Goal: Transaction & Acquisition: Purchase product/service

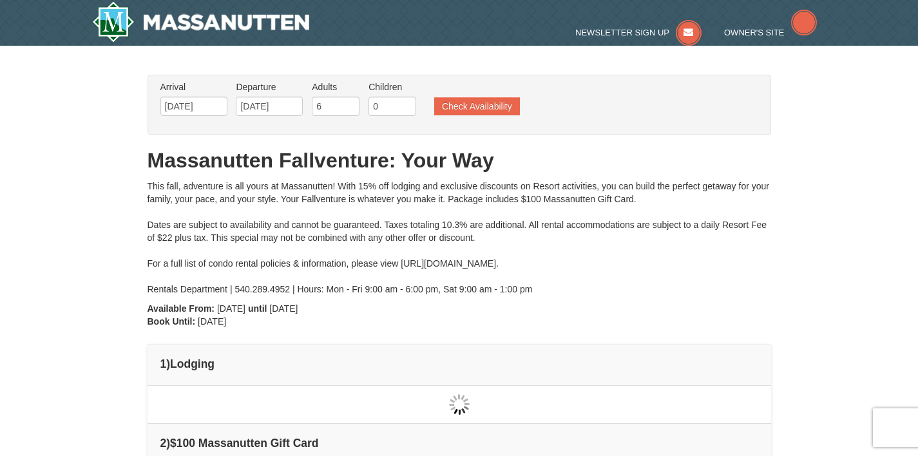
type input "[DATE]"
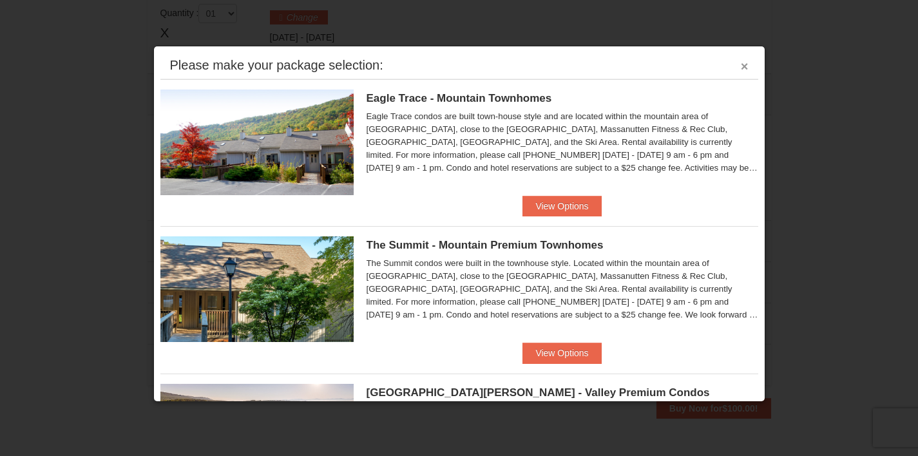
click at [741, 69] on button "×" at bounding box center [745, 66] width 8 height 13
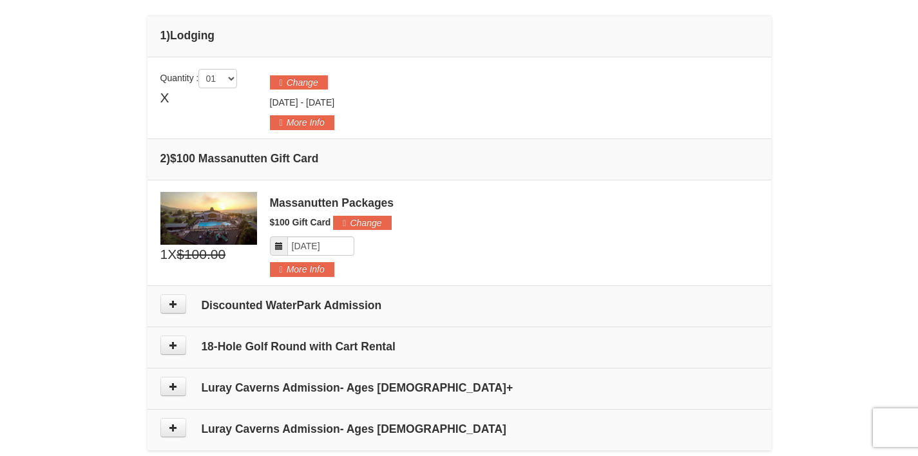
scroll to position [253, 0]
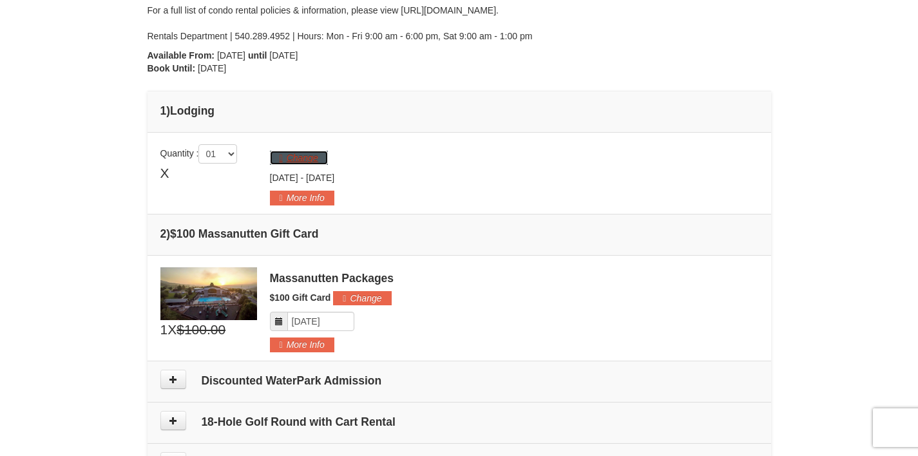
click at [323, 160] on button "Change" at bounding box center [299, 158] width 58 height 14
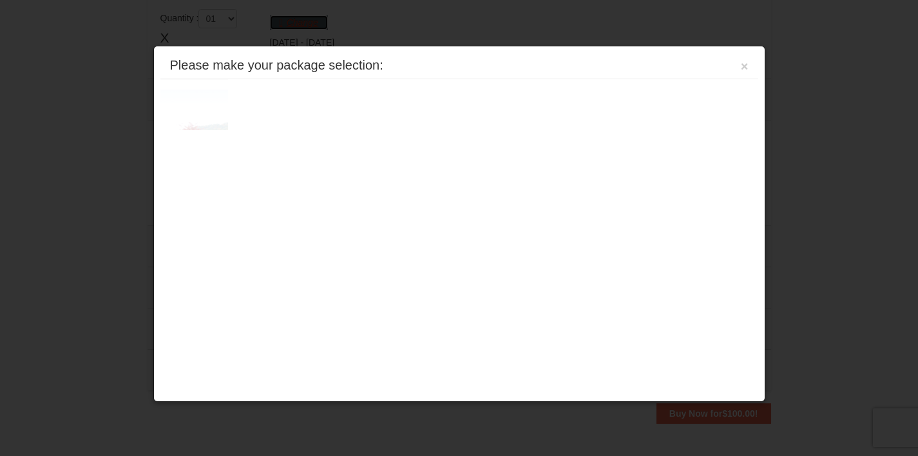
scroll to position [397, 0]
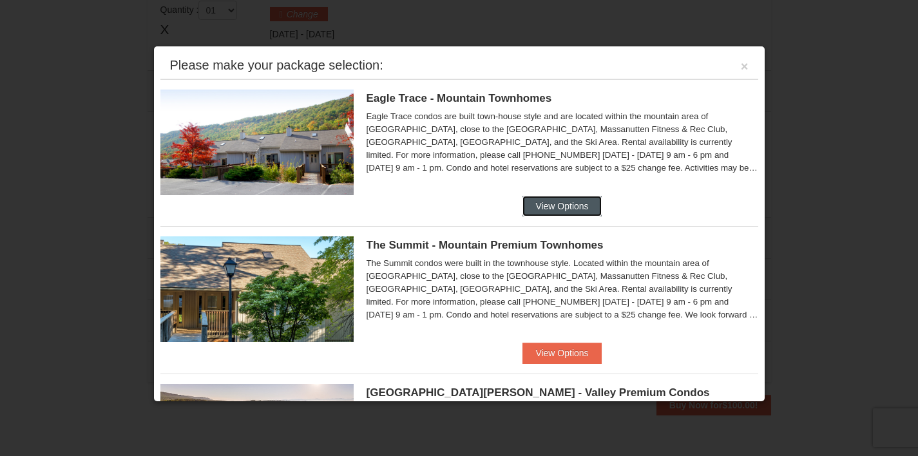
click at [525, 206] on button "View Options" at bounding box center [562, 206] width 79 height 21
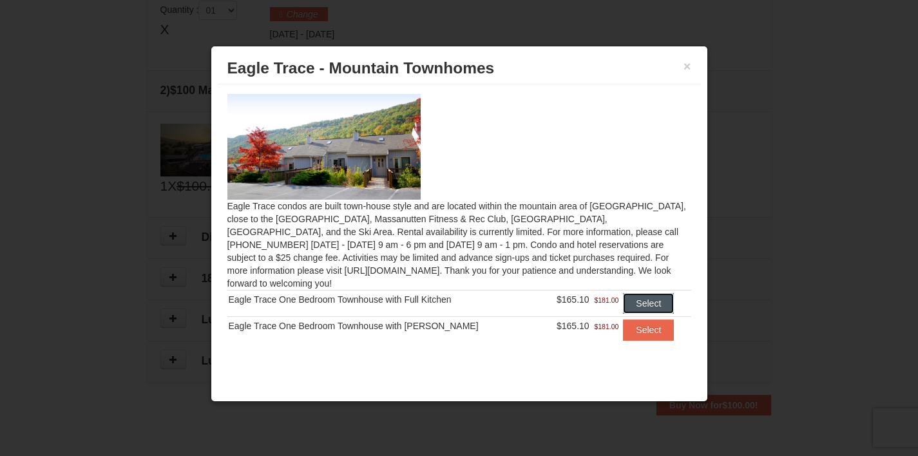
click at [624, 296] on button "Select" at bounding box center [648, 303] width 51 height 21
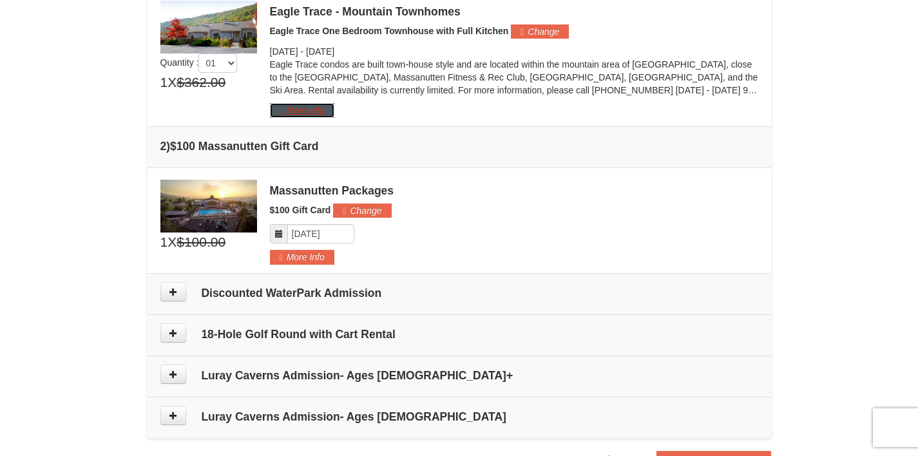
click at [323, 113] on button "More Info" at bounding box center [302, 110] width 64 height 14
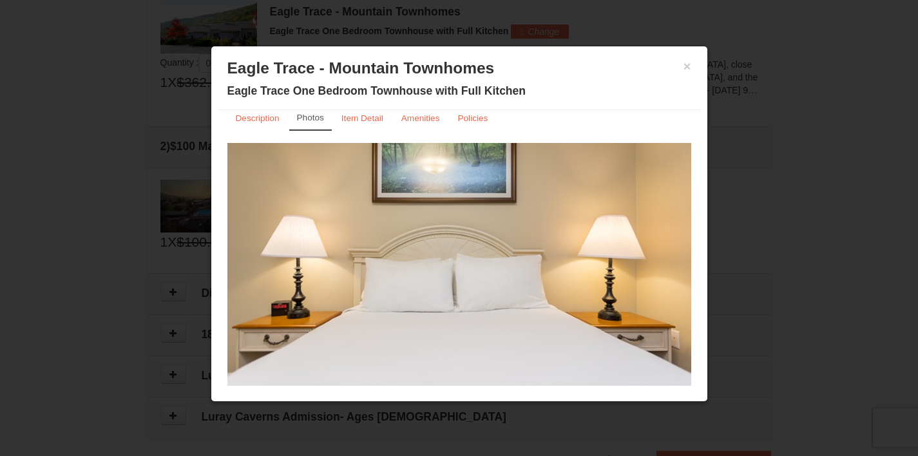
scroll to position [0, 0]
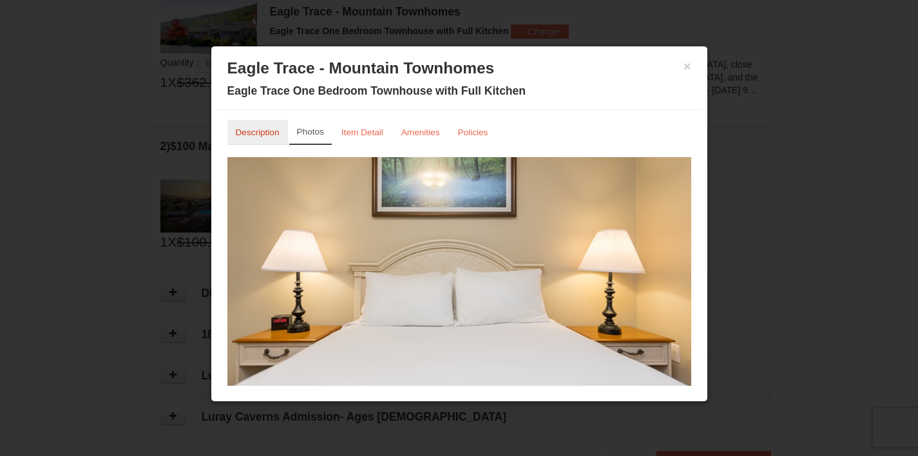
click at [273, 137] on small "Description" at bounding box center [258, 133] width 44 height 10
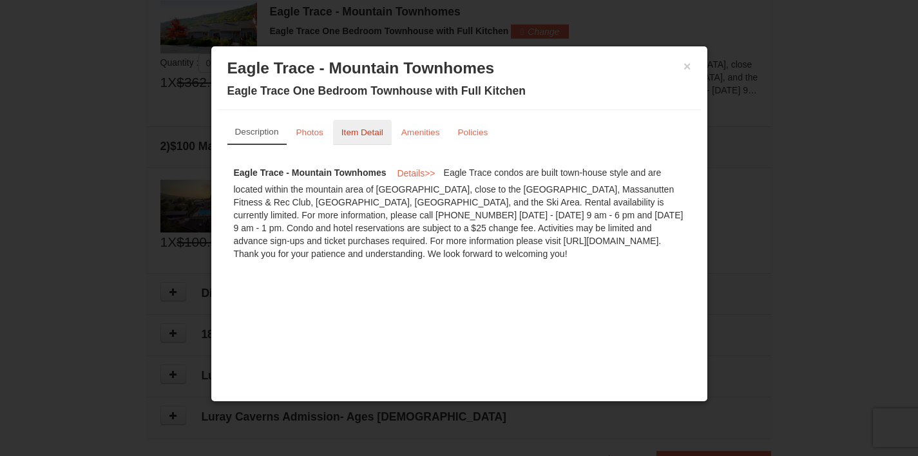
click at [362, 137] on small "Item Detail" at bounding box center [363, 133] width 42 height 10
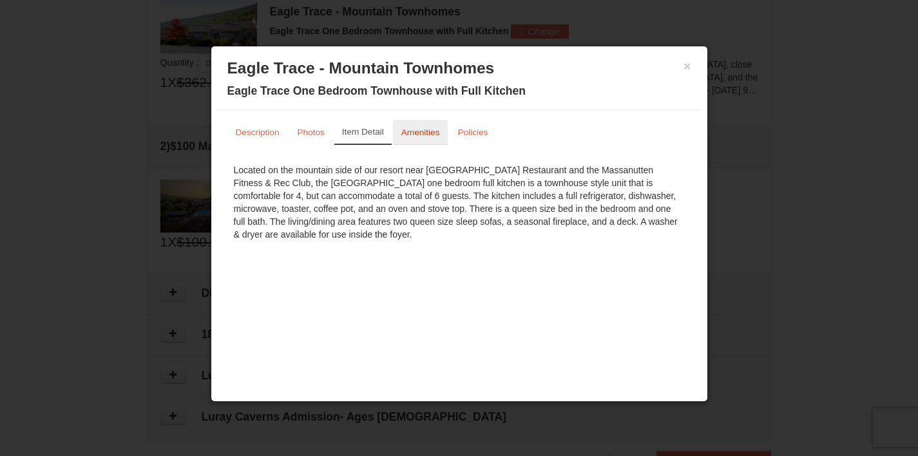
click at [430, 142] on link "Amenities" at bounding box center [420, 132] width 55 height 25
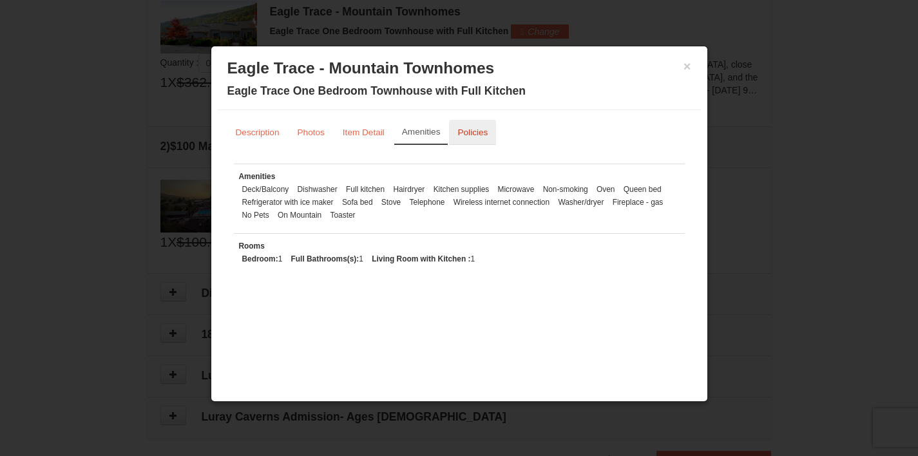
click at [463, 139] on link "Policies" at bounding box center [472, 132] width 47 height 25
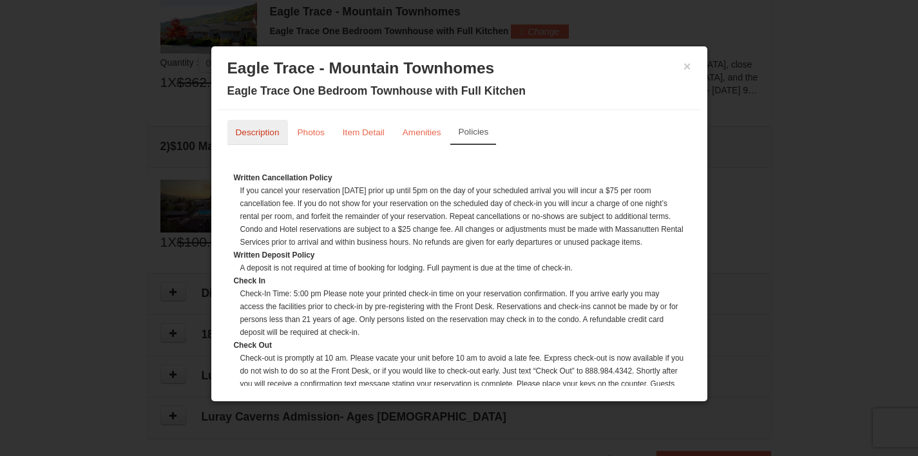
click at [253, 140] on link "Description" at bounding box center [257, 132] width 61 height 25
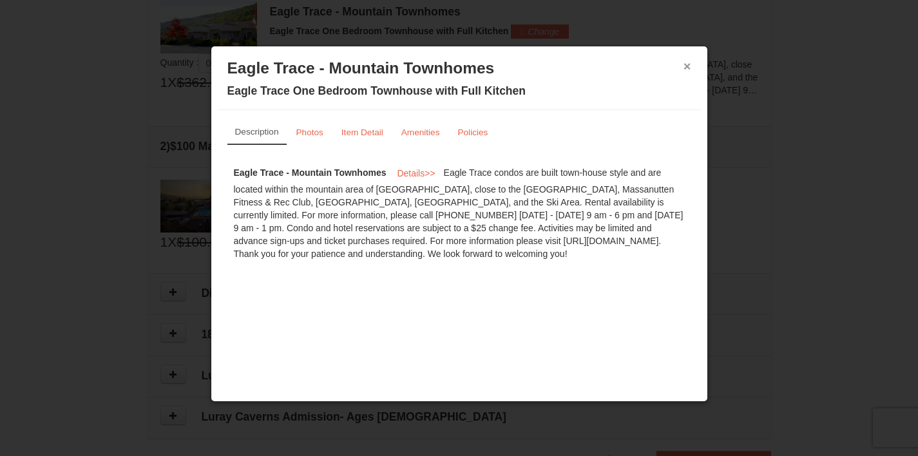
click at [685, 68] on button "×" at bounding box center [688, 66] width 8 height 13
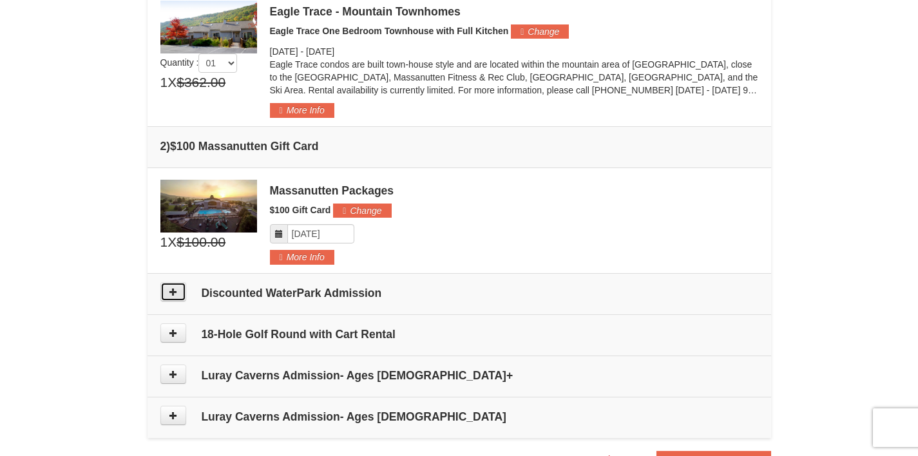
click at [178, 293] on button at bounding box center [173, 291] width 26 height 19
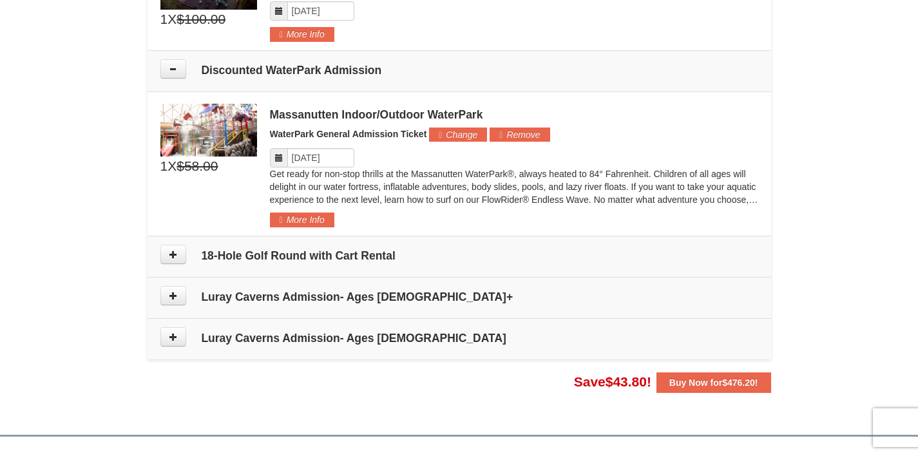
scroll to position [670, 0]
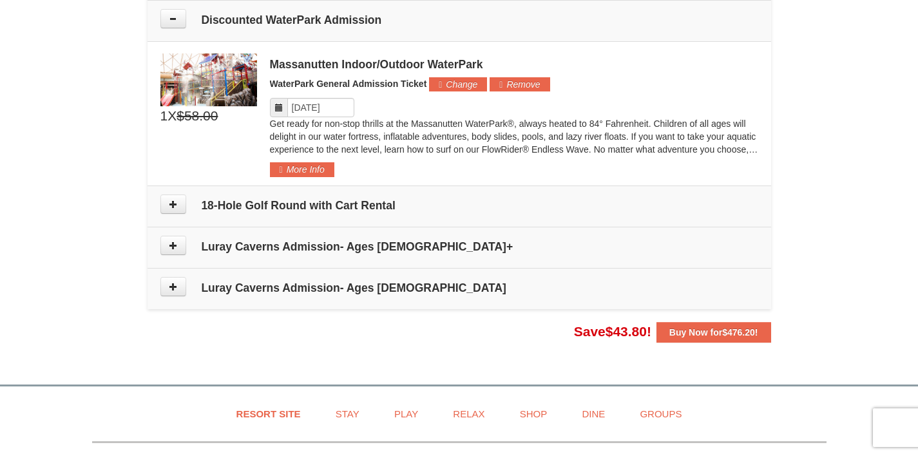
click at [282, 106] on icon at bounding box center [278, 107] width 9 height 9
click at [308, 106] on input "Please format dates MM/DD/YYYY" at bounding box center [320, 107] width 67 height 19
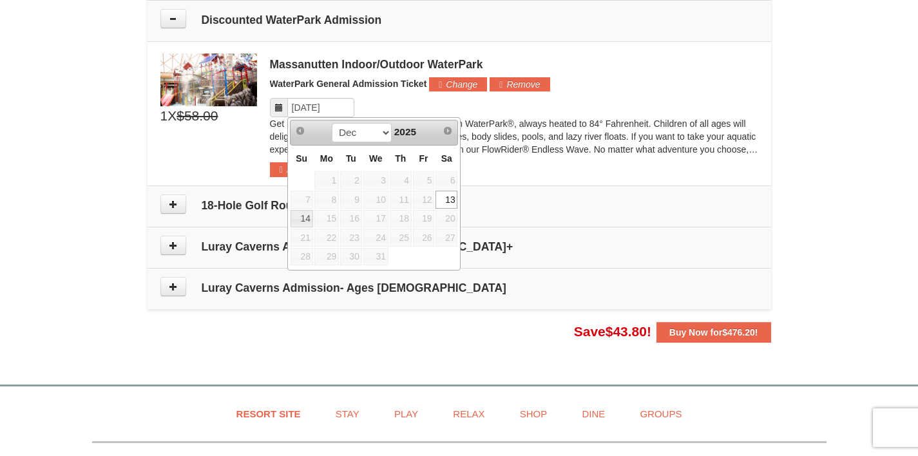
click at [445, 200] on link "13" at bounding box center [447, 200] width 22 height 18
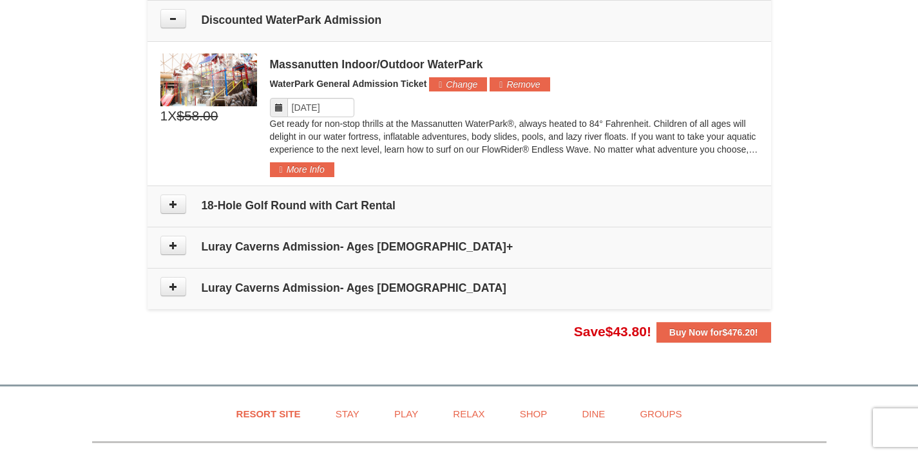
scroll to position [572, 0]
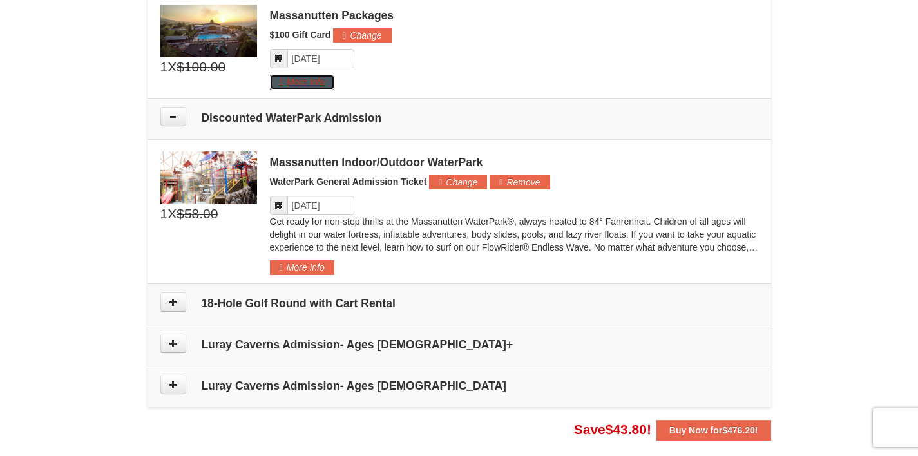
click at [329, 82] on button "More Info" at bounding box center [302, 82] width 64 height 14
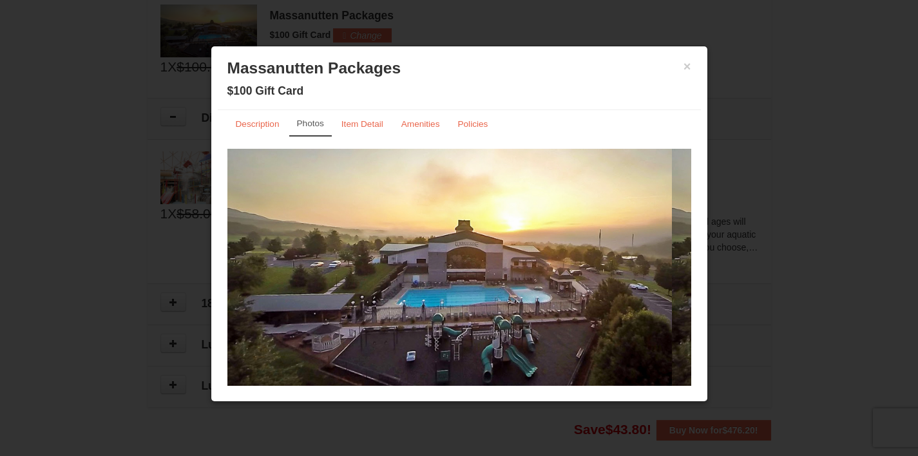
scroll to position [18, 0]
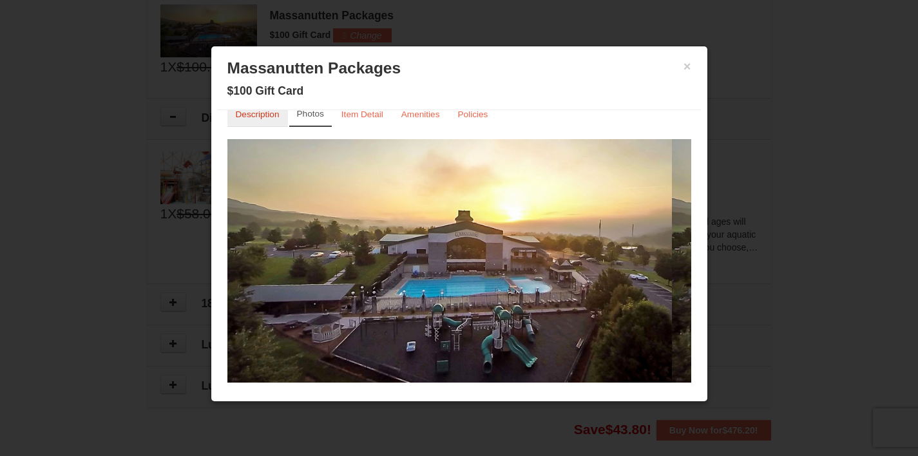
click at [262, 121] on link "Description" at bounding box center [257, 114] width 61 height 25
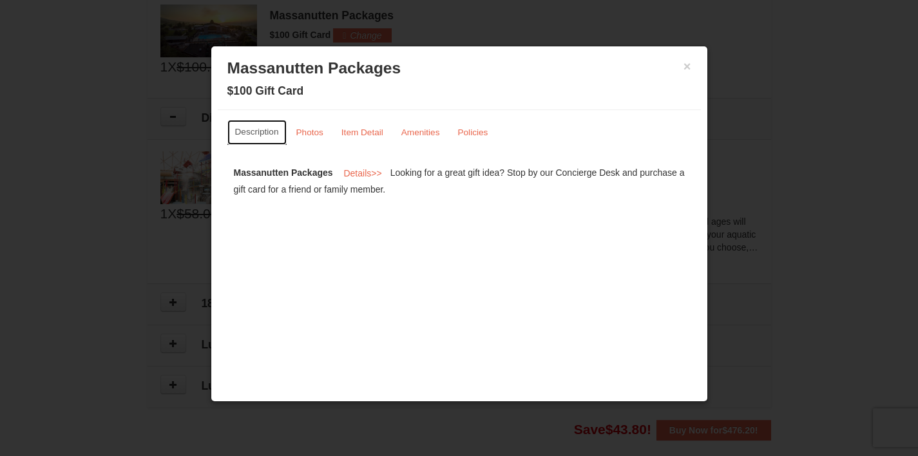
scroll to position [0, 0]
click at [371, 176] on button "Details >>" at bounding box center [362, 173] width 55 height 19
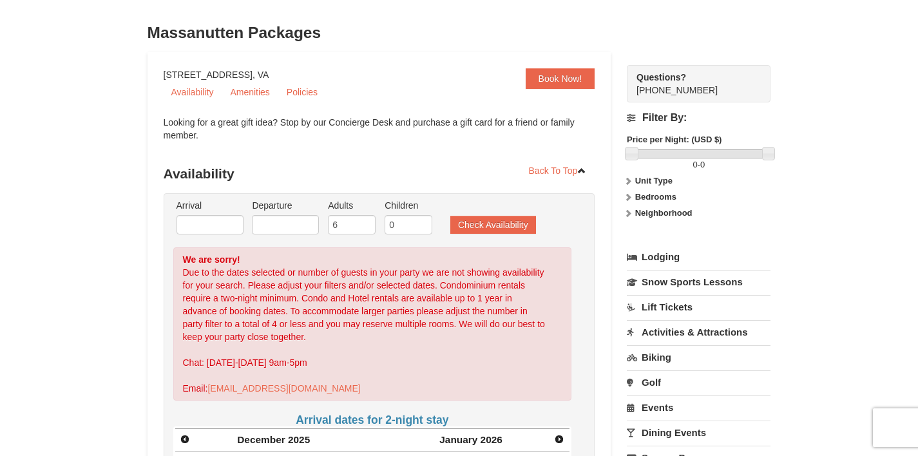
scroll to position [115, 0]
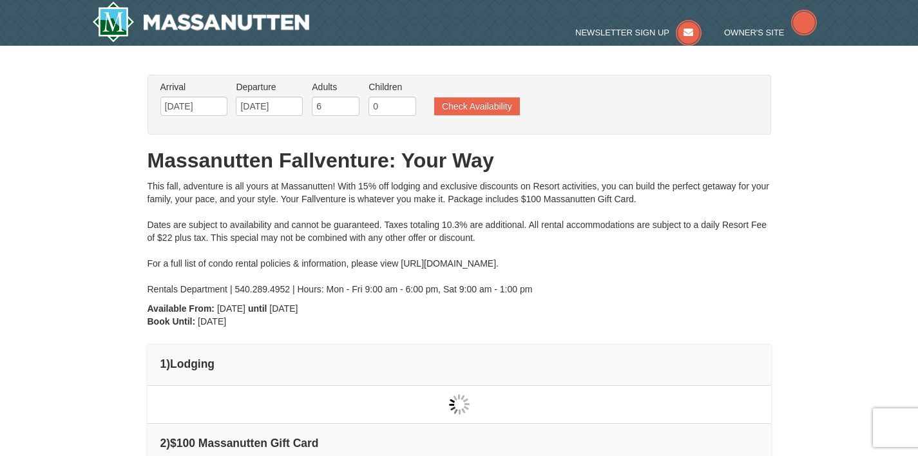
type input "[DATE]"
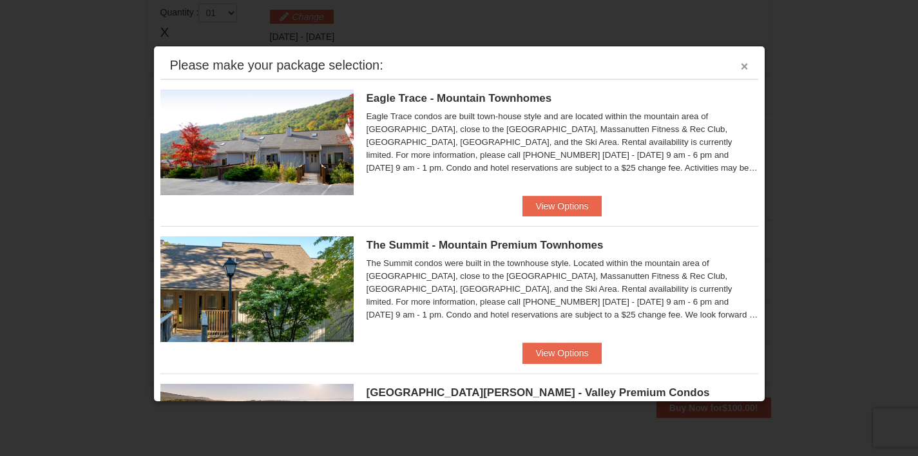
scroll to position [572, 0]
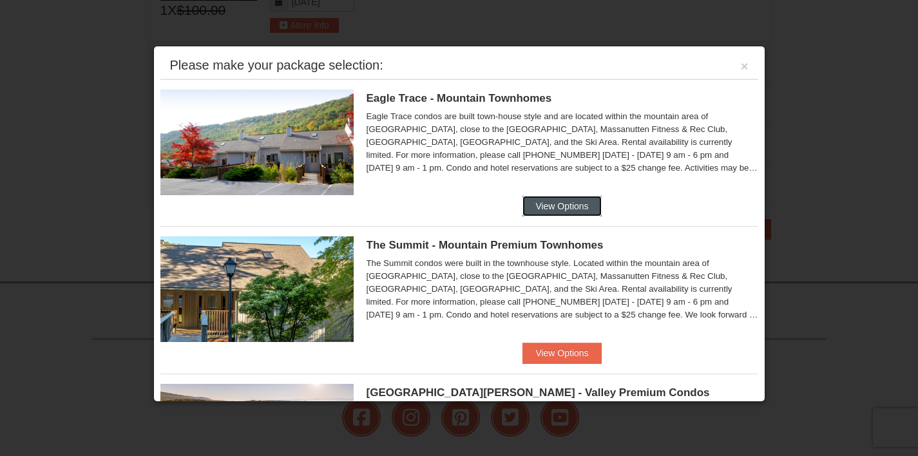
click at [559, 211] on button "View Options" at bounding box center [562, 206] width 79 height 21
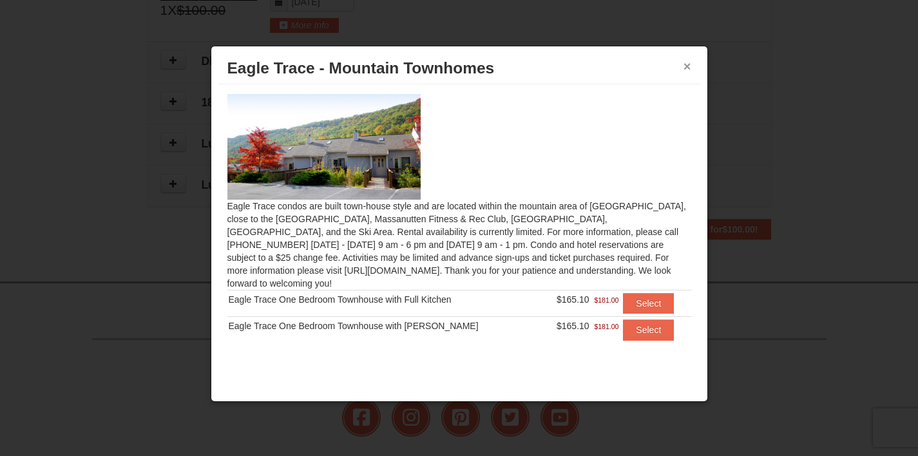
click at [686, 66] on button "×" at bounding box center [688, 66] width 8 height 13
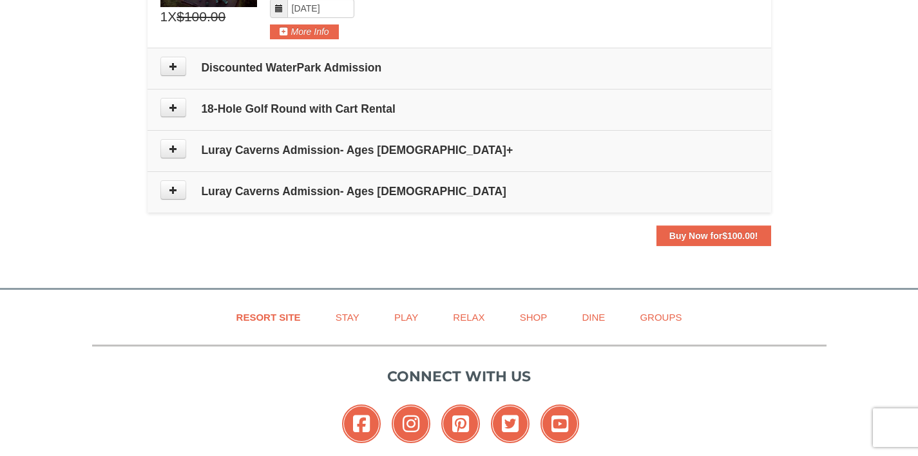
scroll to position [565, 0]
click at [173, 63] on icon at bounding box center [173, 67] width 9 height 9
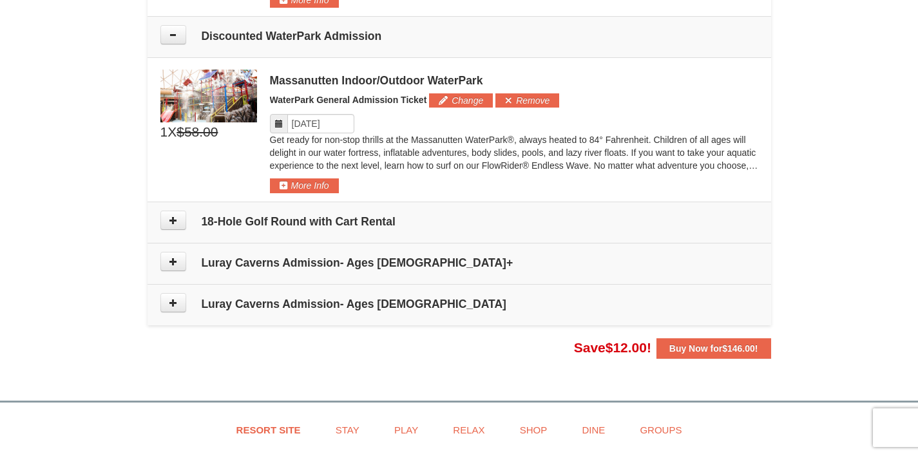
scroll to position [619, 0]
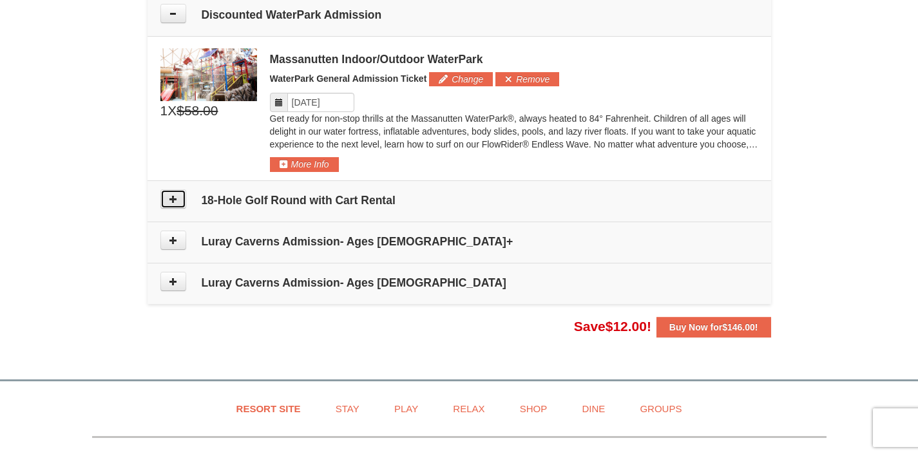
click at [178, 201] on button at bounding box center [173, 198] width 26 height 19
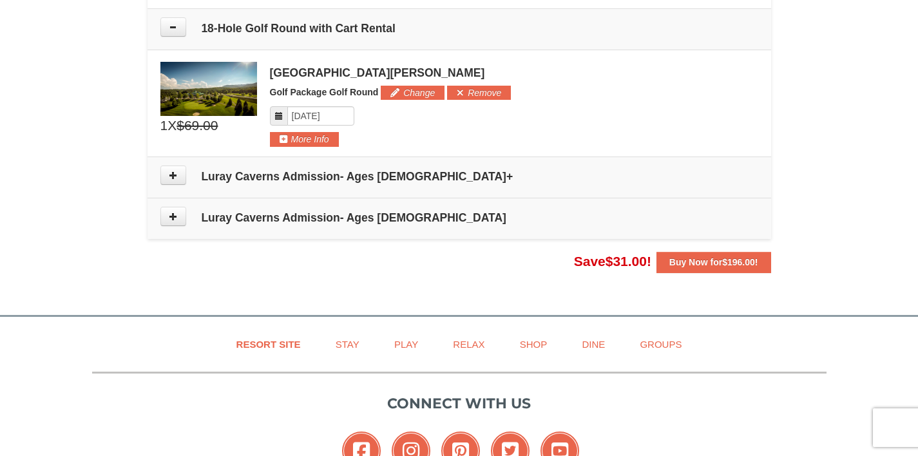
scroll to position [799, 0]
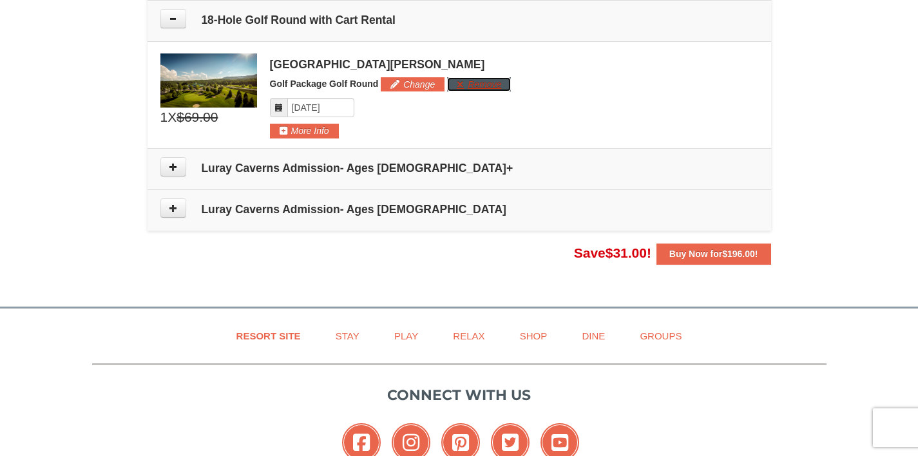
click at [474, 86] on button "Remove" at bounding box center [479, 84] width 64 height 14
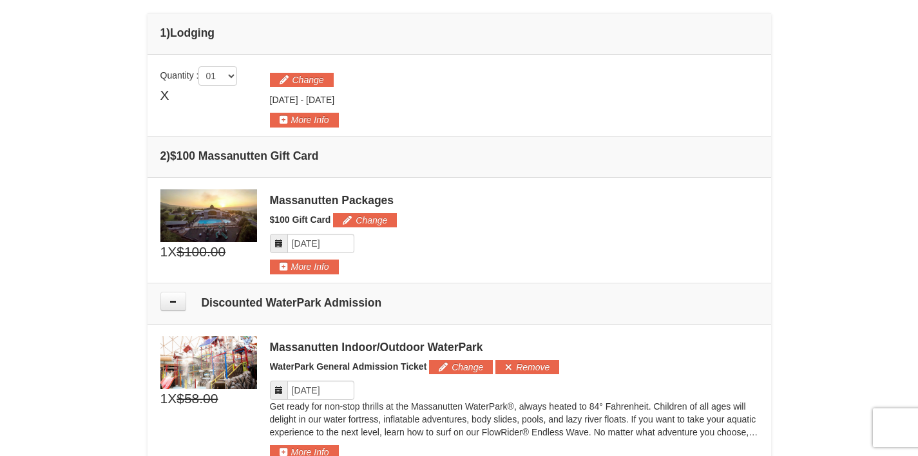
scroll to position [331, 0]
click at [326, 82] on button "Change" at bounding box center [302, 79] width 64 height 14
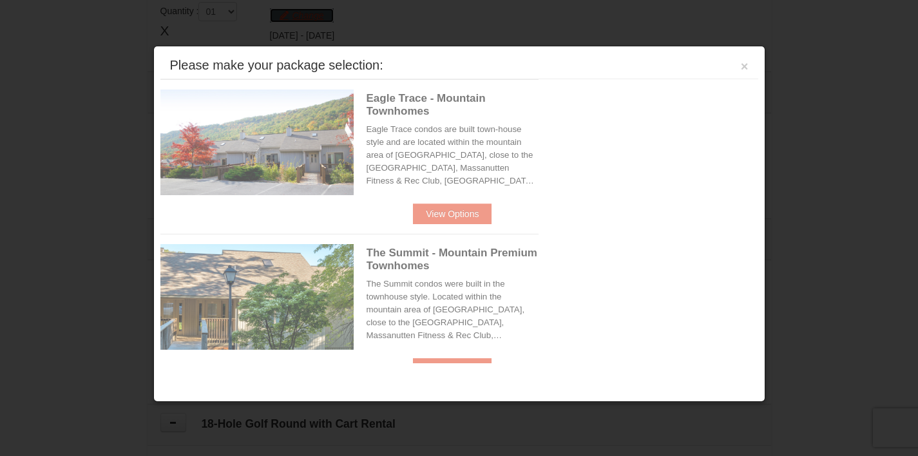
scroll to position [397, 0]
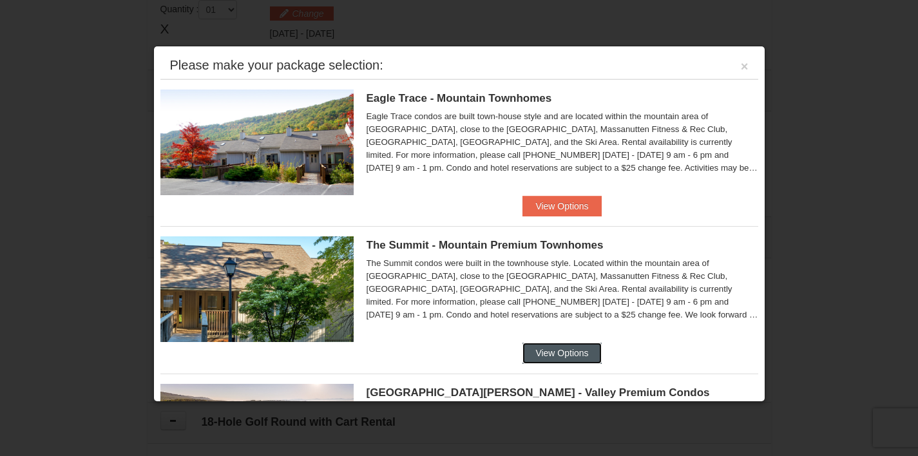
click at [565, 352] on button "View Options" at bounding box center [562, 353] width 79 height 21
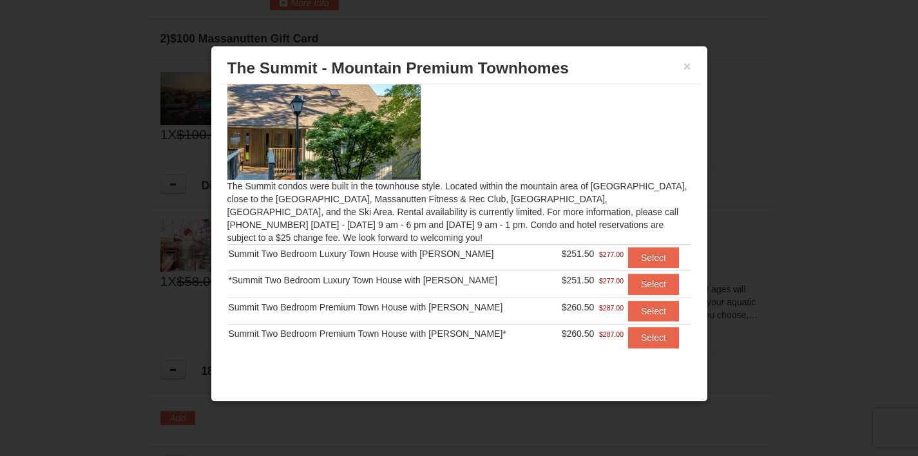
scroll to position [30, 0]
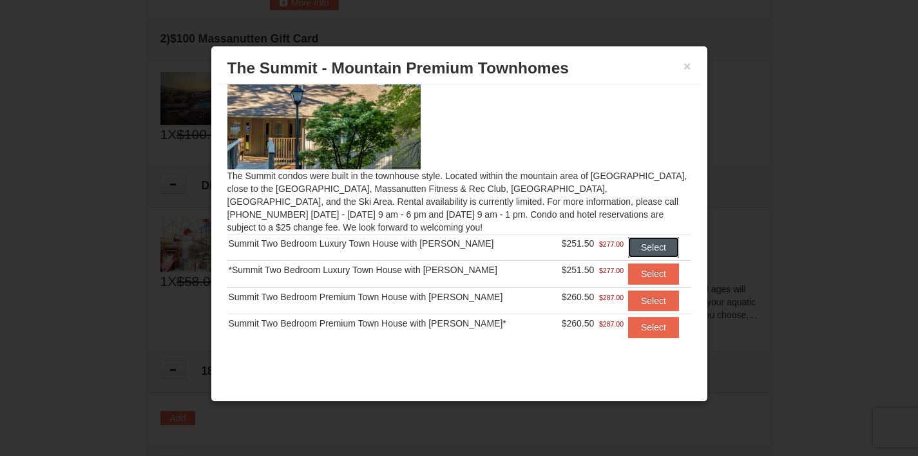
click at [631, 247] on button "Select" at bounding box center [653, 247] width 51 height 21
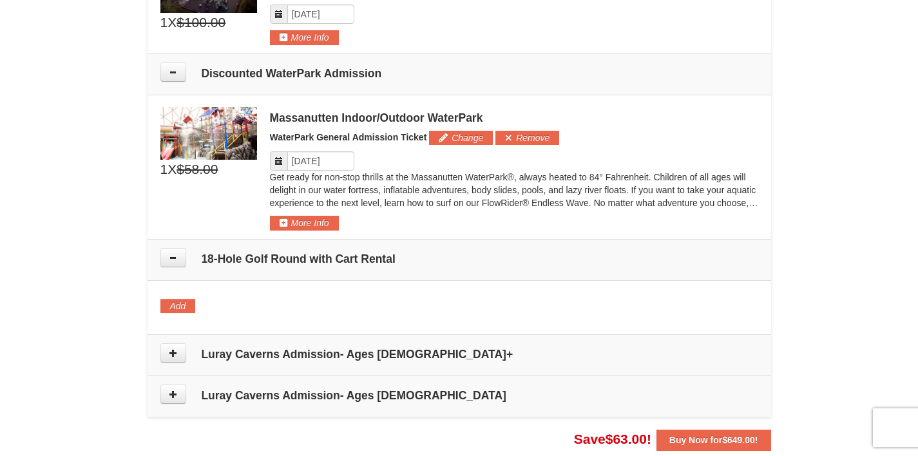
scroll to position [539, 0]
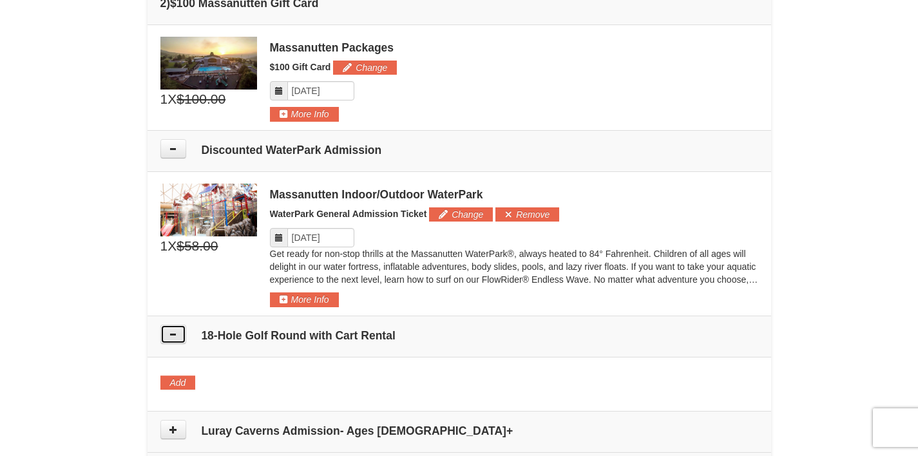
click at [164, 337] on button at bounding box center [173, 334] width 26 height 19
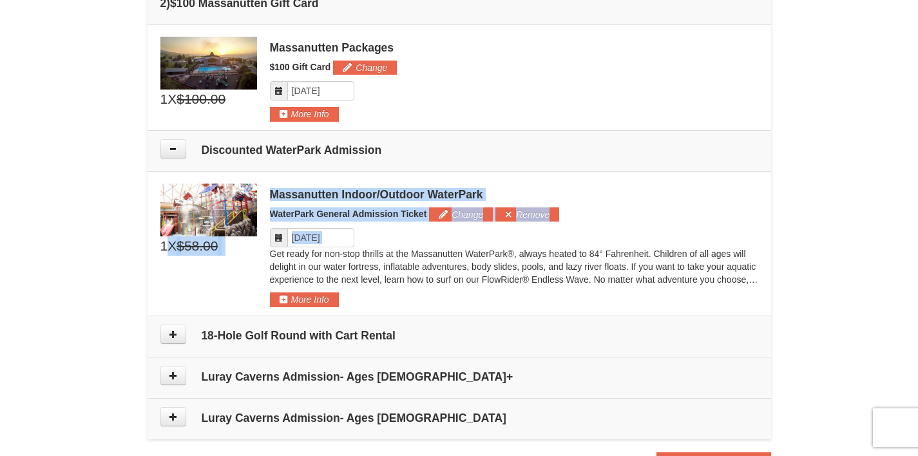
drag, startPoint x: 165, startPoint y: 248, endPoint x: 158, endPoint y: 247, distance: 7.1
click at [158, 247] on td "Please make your package selection: ×" at bounding box center [460, 243] width 624 height 144
click at [164, 249] on span "1" at bounding box center [164, 245] width 8 height 19
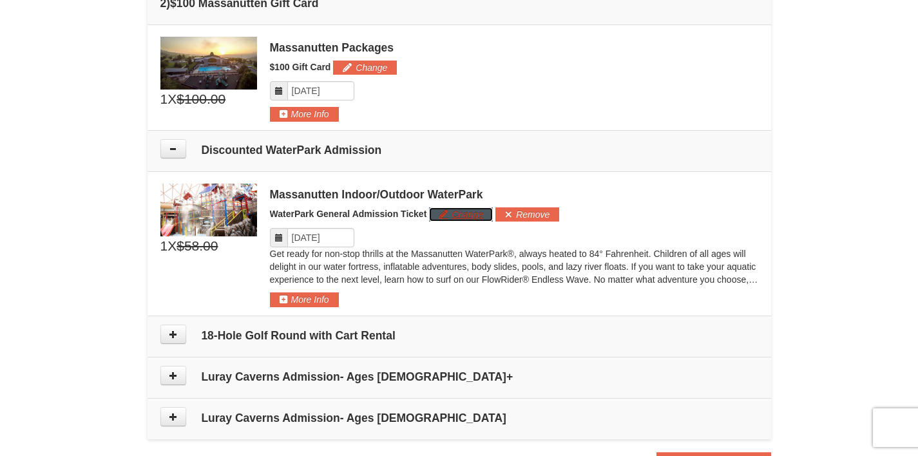
click at [454, 216] on button "Change" at bounding box center [461, 214] width 64 height 14
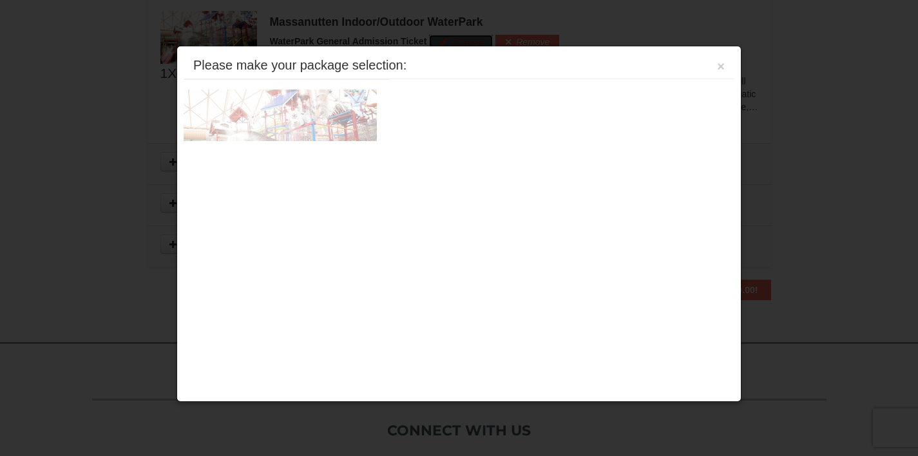
scroll to position [723, 0]
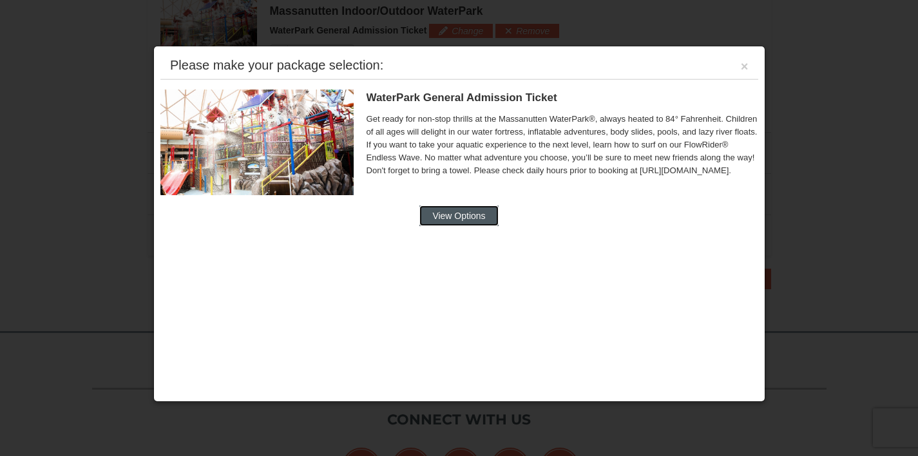
click at [470, 218] on button "View Options" at bounding box center [458, 216] width 79 height 21
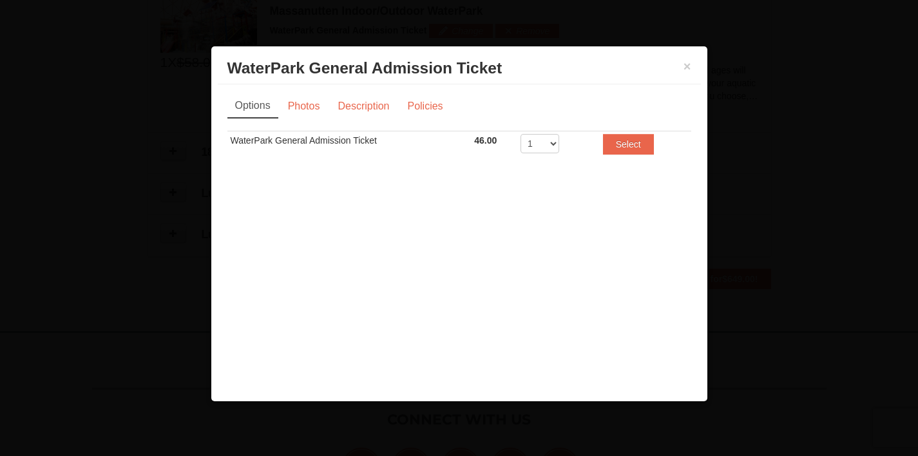
scroll to position [0, 0]
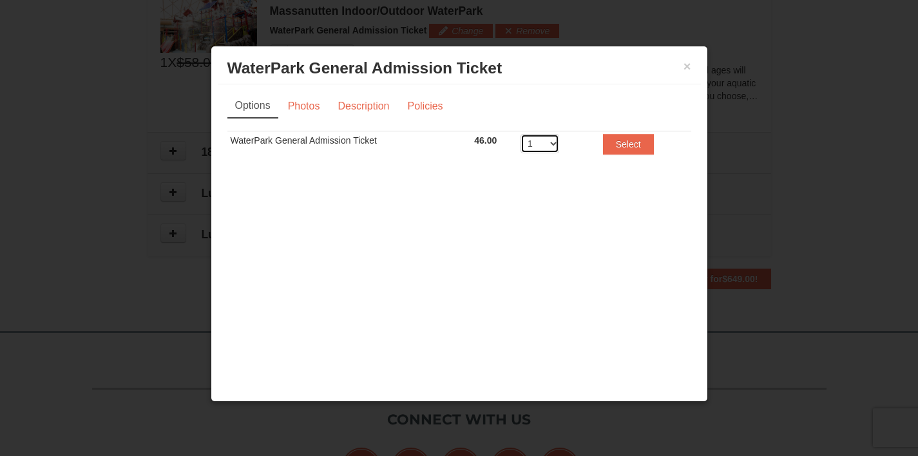
click at [541, 146] on select "1 2 3 4 5 6 7 8" at bounding box center [540, 143] width 39 height 19
select select "6"
click at [521, 134] on select "1 2 3 4 5 6 7 8" at bounding box center [540, 143] width 39 height 19
click at [619, 142] on button "Select" at bounding box center [628, 144] width 51 height 21
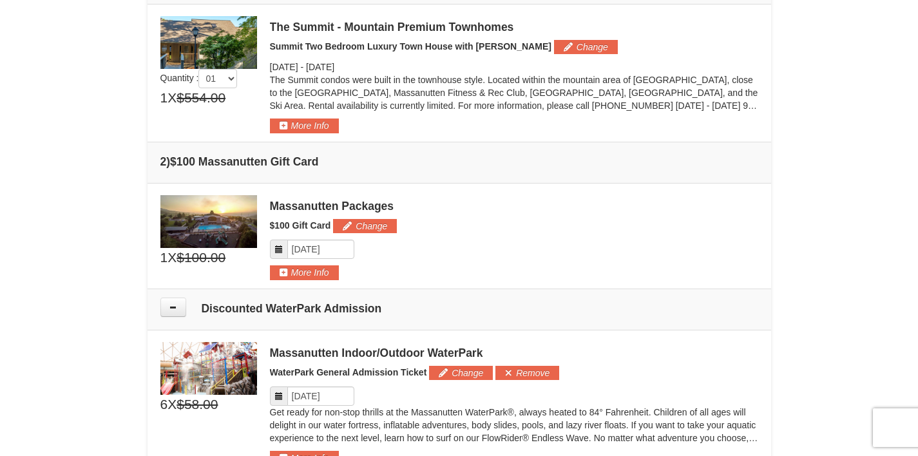
scroll to position [207, 0]
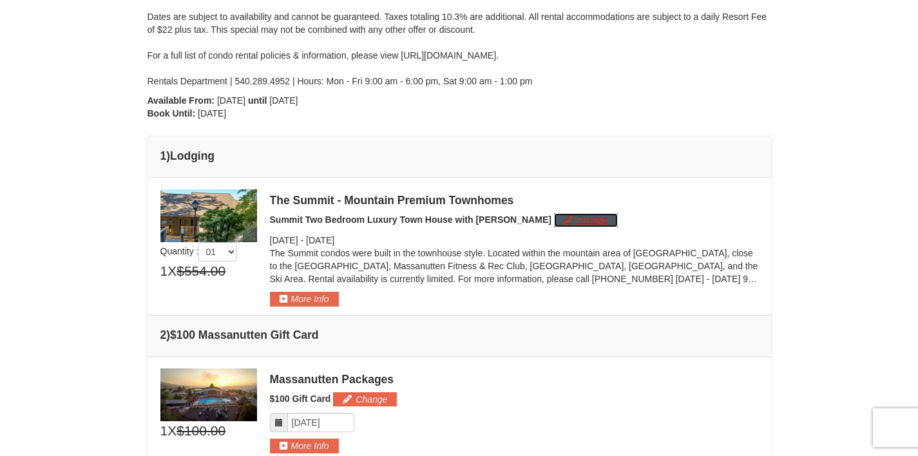
click at [554, 220] on button "Change" at bounding box center [586, 220] width 64 height 14
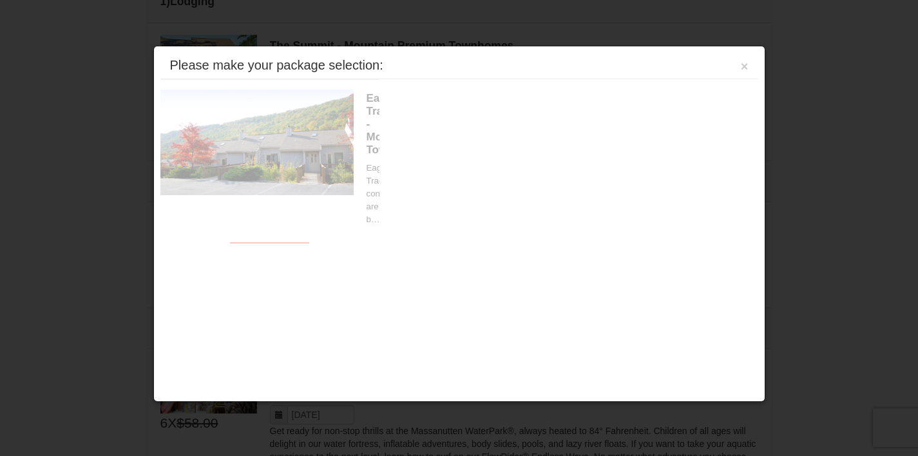
scroll to position [397, 0]
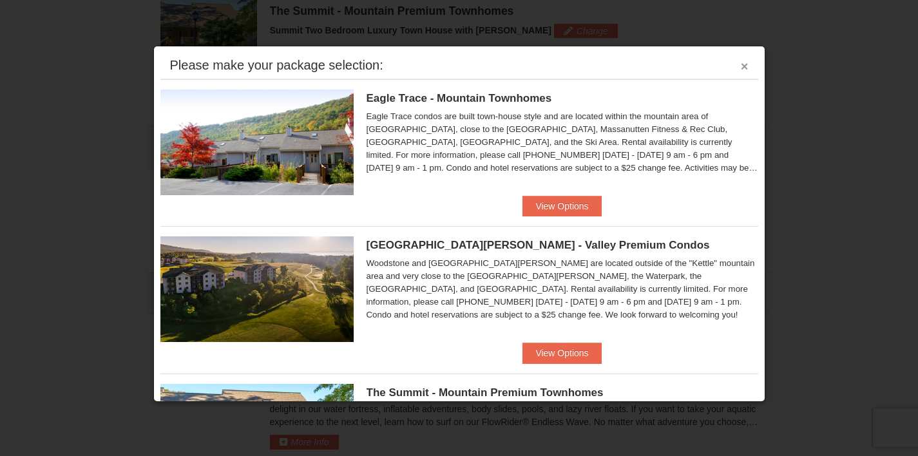
click at [741, 68] on button "×" at bounding box center [745, 66] width 8 height 13
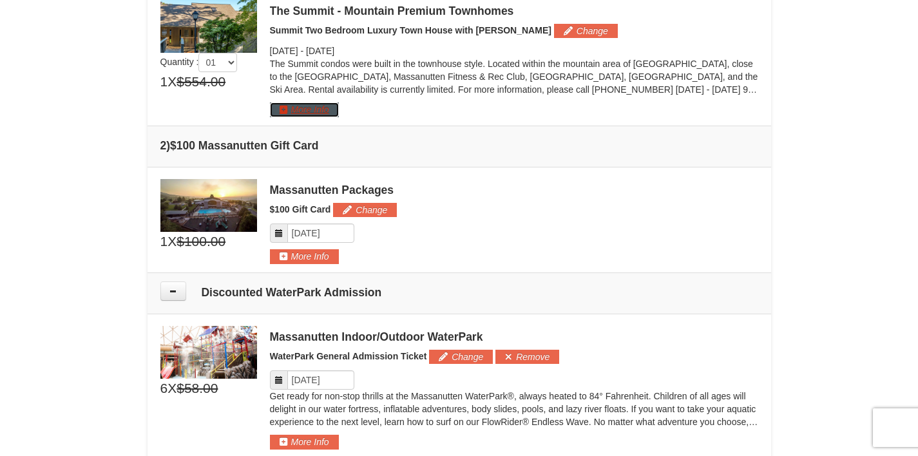
click at [320, 109] on button "More Info" at bounding box center [304, 109] width 69 height 14
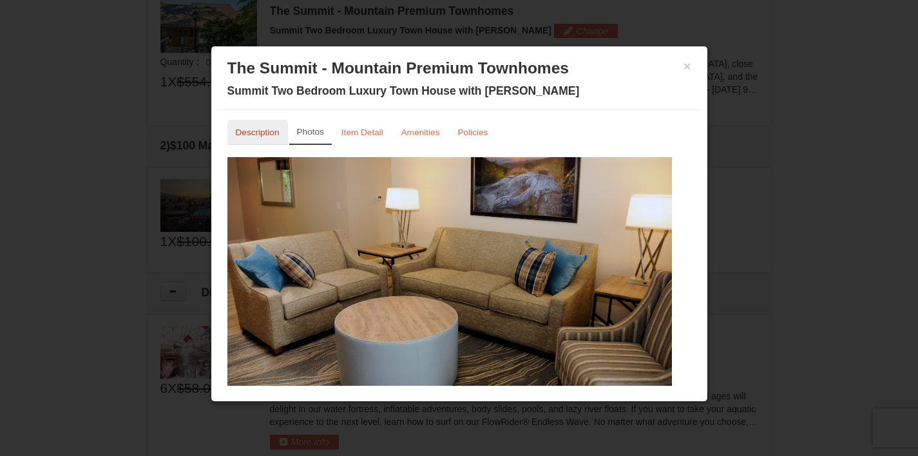
click at [284, 139] on link "Description" at bounding box center [257, 132] width 61 height 25
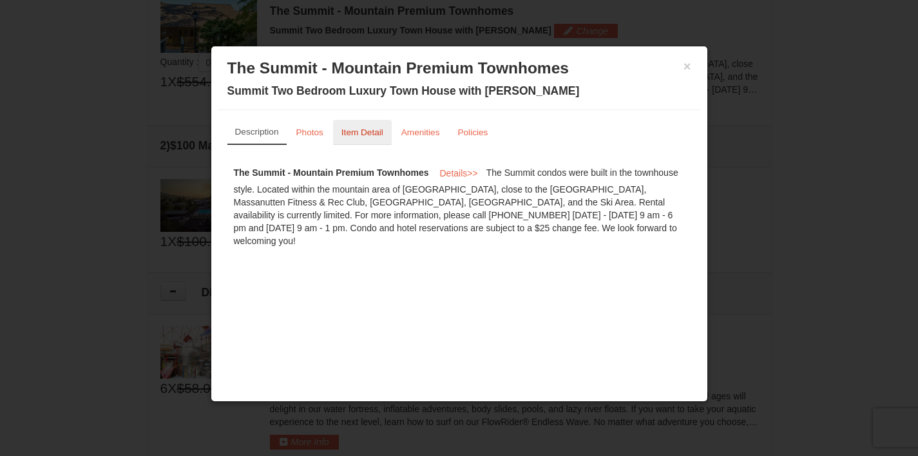
click at [363, 138] on link "Item Detail" at bounding box center [362, 132] width 59 height 25
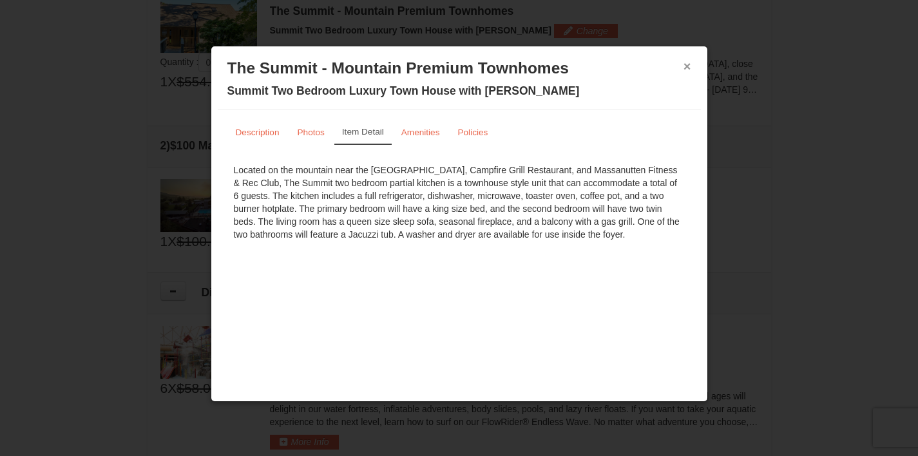
click at [690, 67] on button "×" at bounding box center [688, 66] width 8 height 13
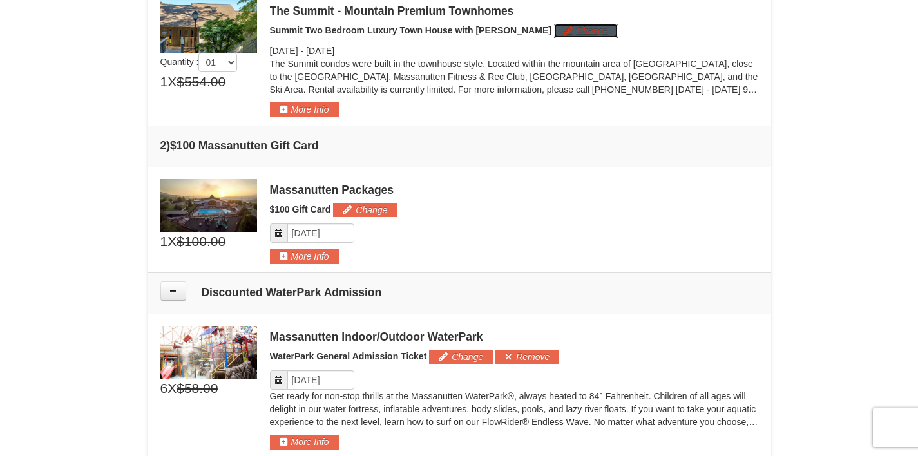
click at [554, 36] on button "Change" at bounding box center [586, 31] width 64 height 14
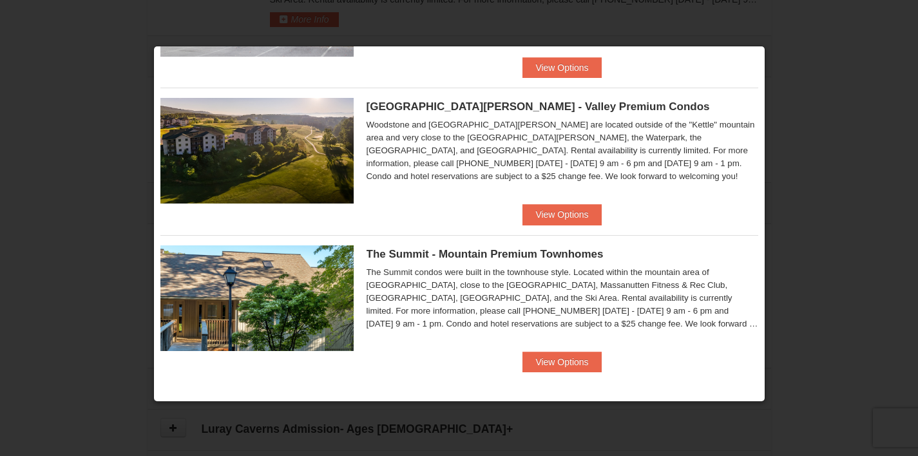
scroll to position [32, 0]
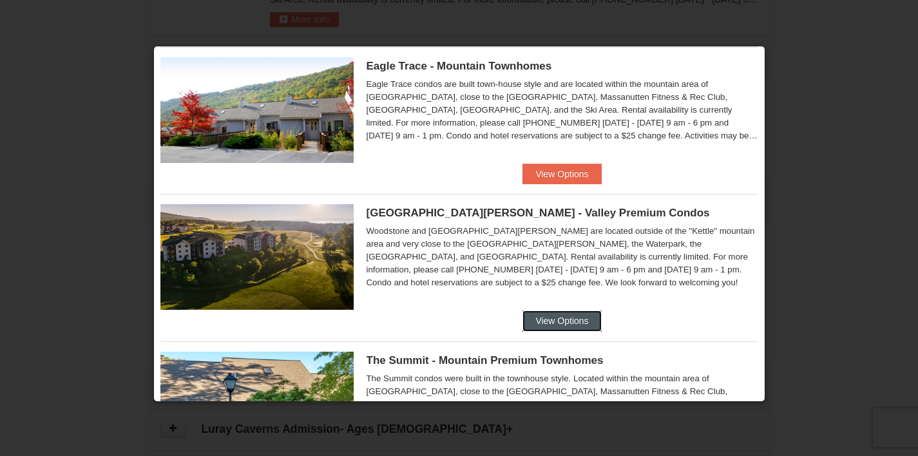
click at [550, 324] on button "View Options" at bounding box center [562, 321] width 79 height 21
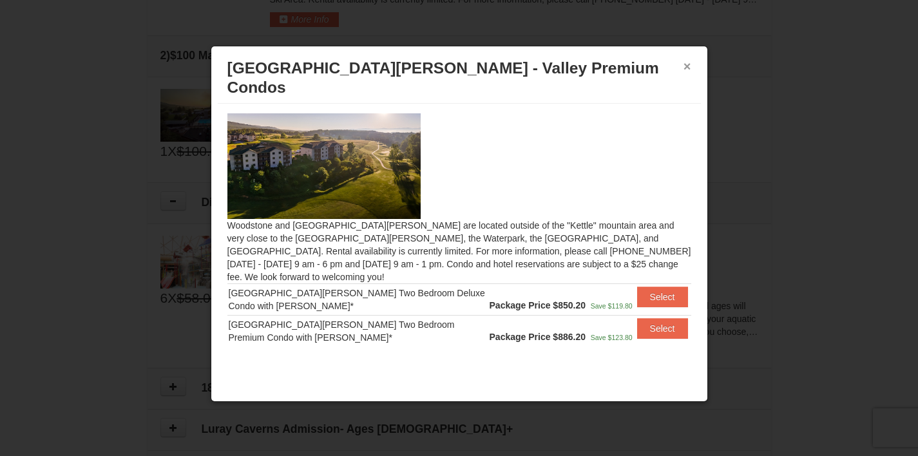
click at [686, 70] on button "×" at bounding box center [688, 66] width 8 height 13
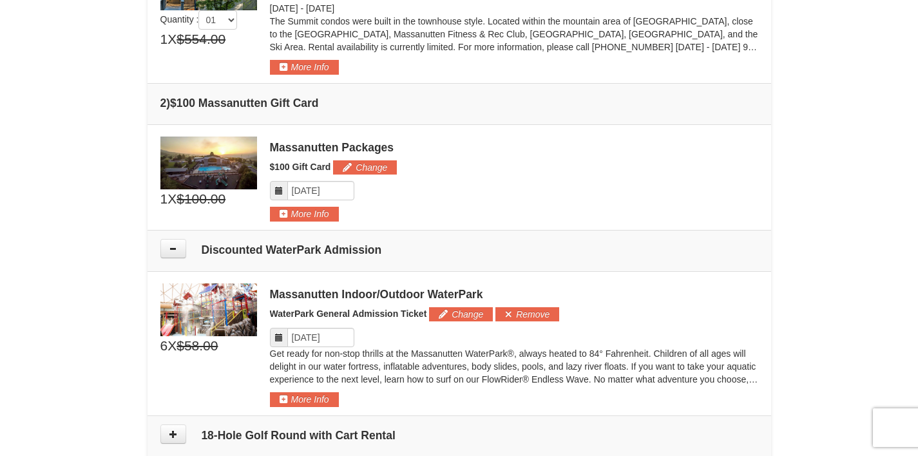
scroll to position [384, 0]
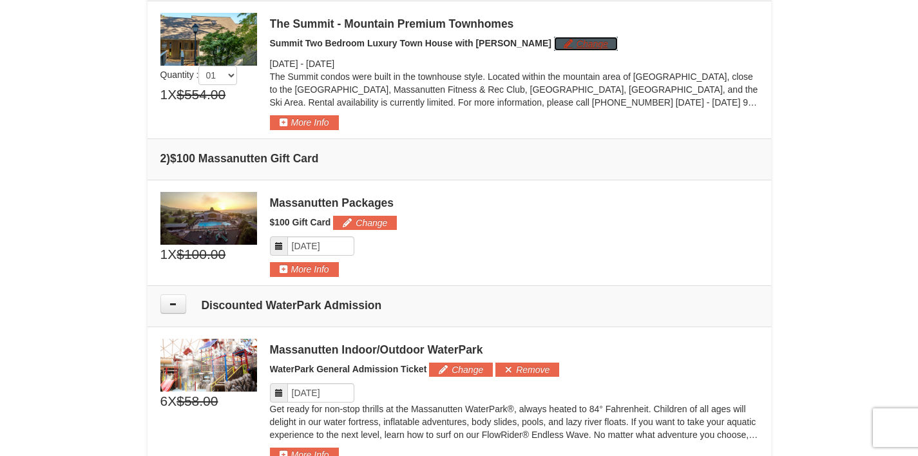
click at [554, 43] on button "Change" at bounding box center [586, 44] width 64 height 14
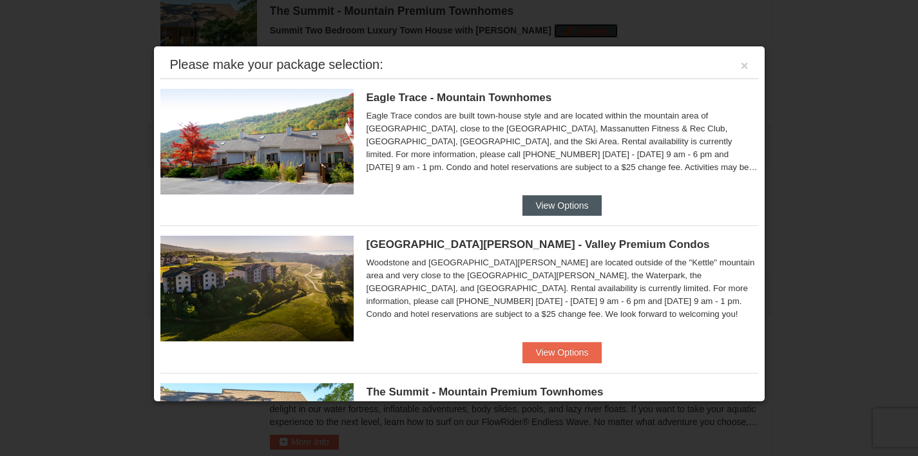
scroll to position [0, 0]
click at [526, 204] on button "View Options" at bounding box center [562, 206] width 79 height 21
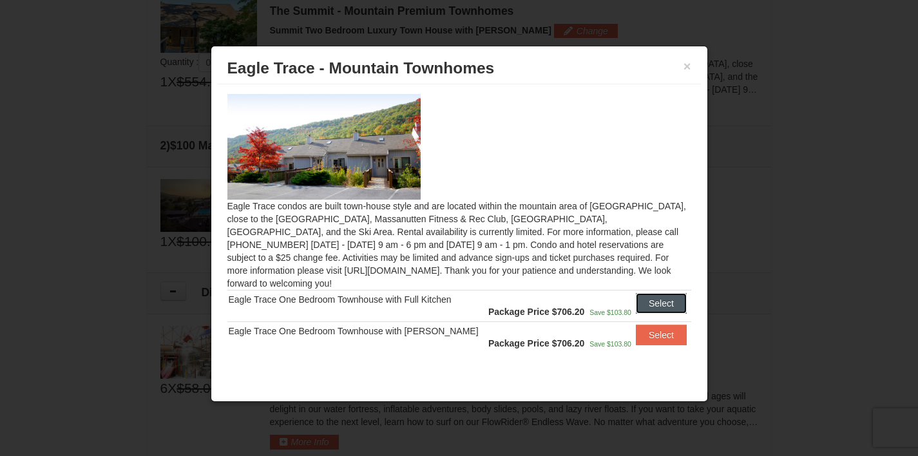
click at [636, 294] on button "Select" at bounding box center [661, 303] width 51 height 21
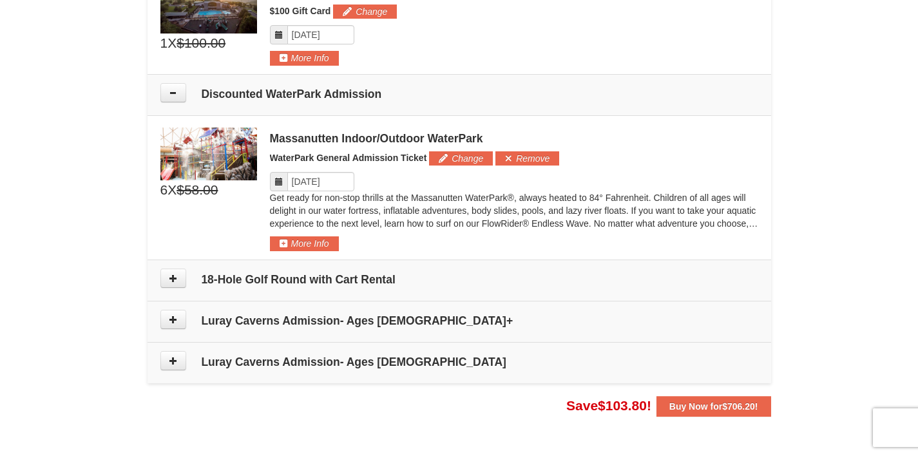
scroll to position [639, 0]
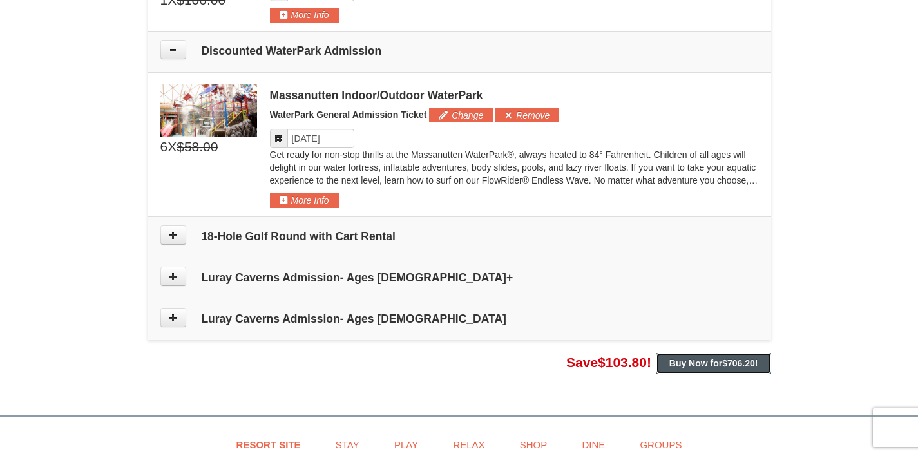
click at [682, 372] on button "Buy Now for $706.20 !" at bounding box center [714, 363] width 115 height 21
click at [744, 361] on span "$706.20" at bounding box center [738, 363] width 33 height 10
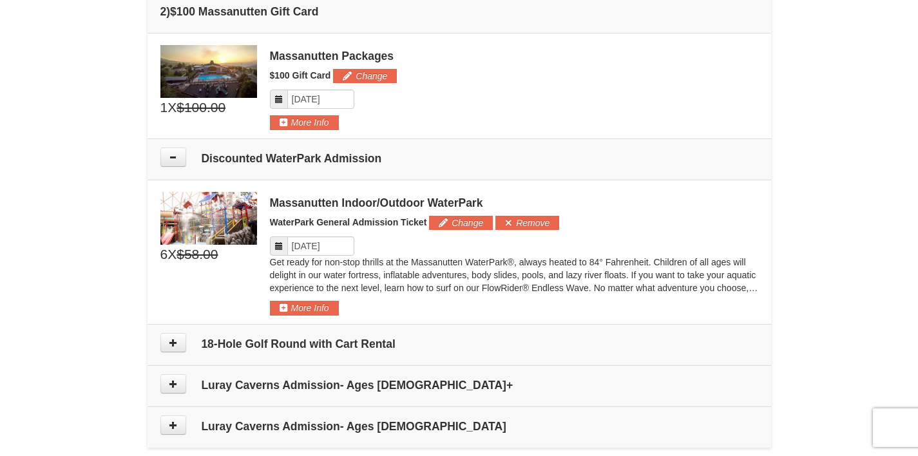
scroll to position [0, 0]
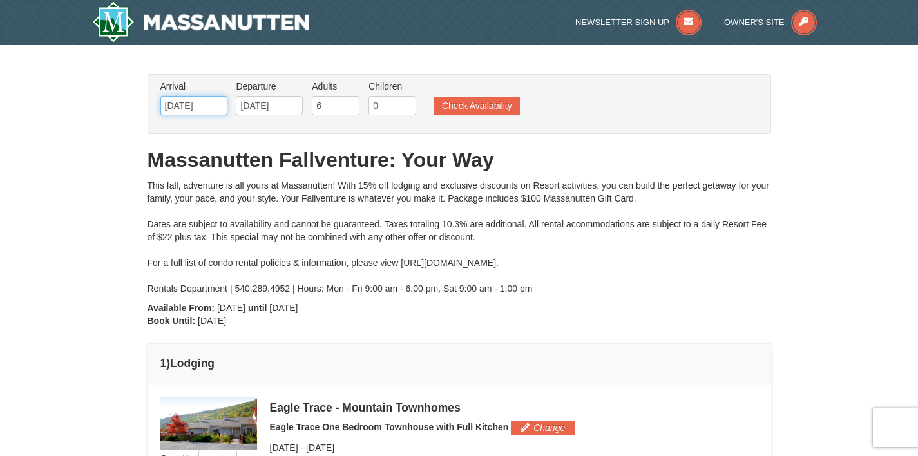
click at [215, 108] on input "[DATE]" at bounding box center [193, 105] width 67 height 19
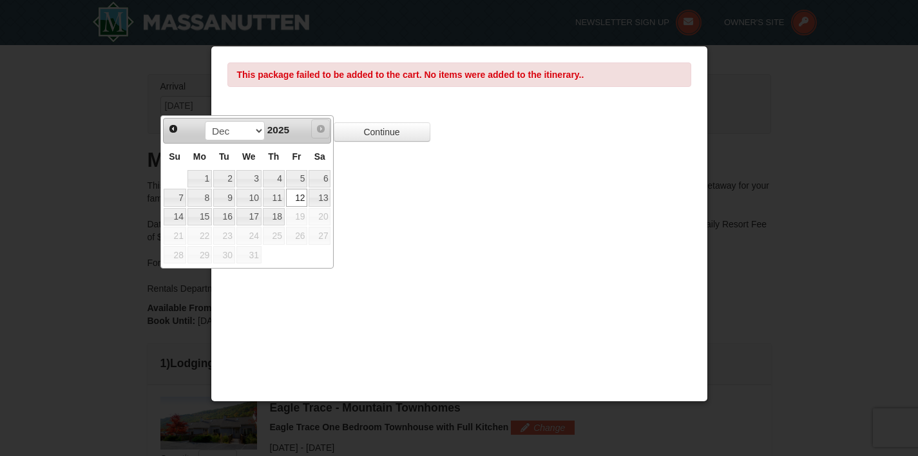
click at [320, 131] on span "Next" at bounding box center [321, 129] width 10 height 10
click at [492, 188] on div "This package failed to be added to the cart. No items were added to the itinera…" at bounding box center [459, 224] width 497 height 356
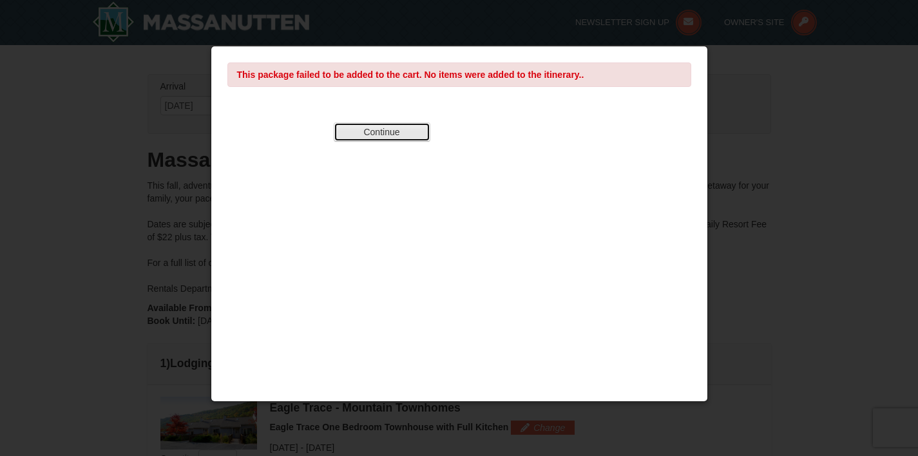
click at [398, 137] on button "Continue" at bounding box center [382, 131] width 97 height 19
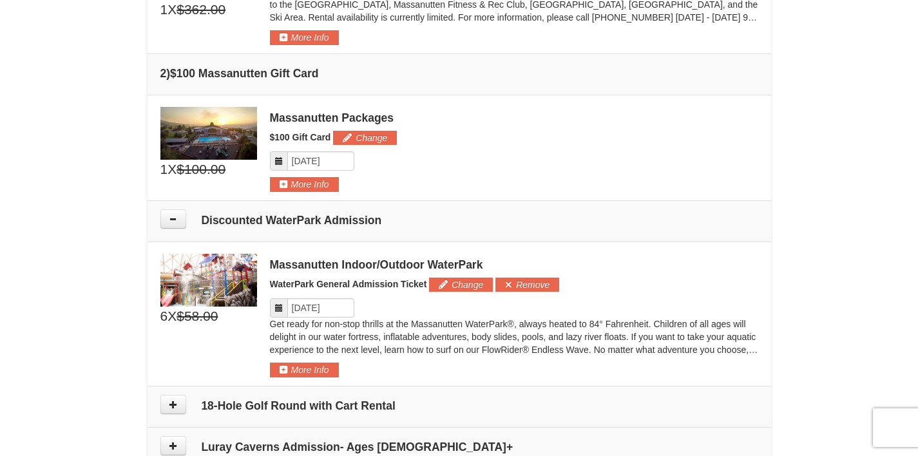
scroll to position [701, 0]
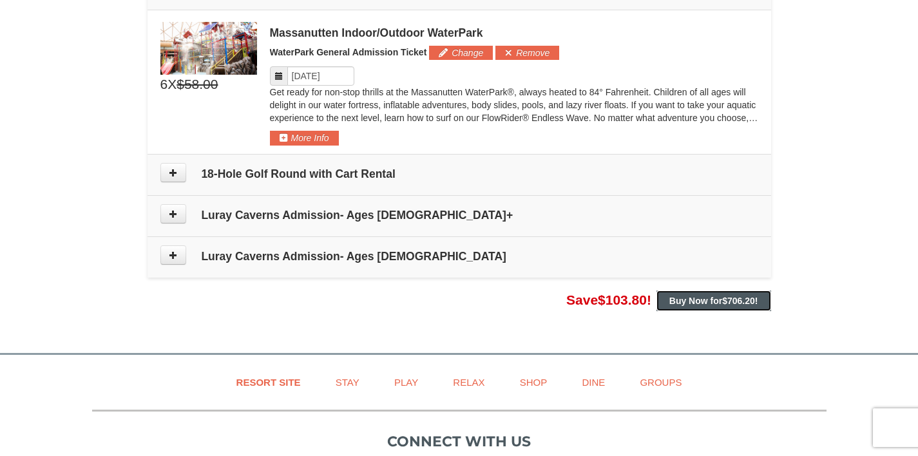
click at [744, 300] on span "$706.20" at bounding box center [738, 301] width 33 height 10
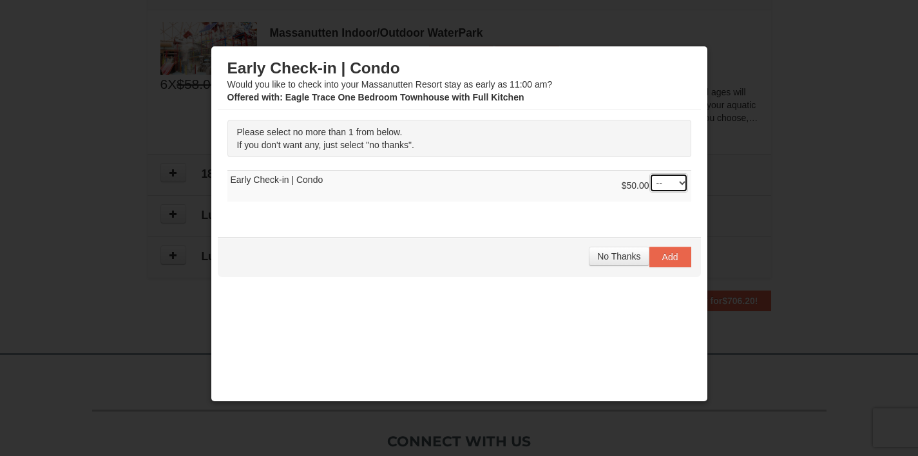
click at [654, 184] on select "-- 01" at bounding box center [668, 182] width 39 height 19
select select "1"
click at [649, 173] on select "-- 01" at bounding box center [668, 182] width 39 height 19
click at [662, 258] on span "Add" at bounding box center [670, 257] width 16 height 10
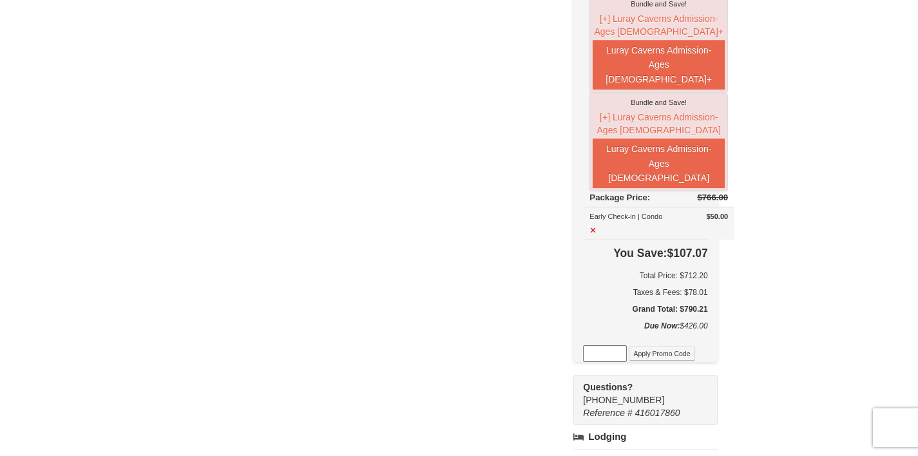
scroll to position [970, 0]
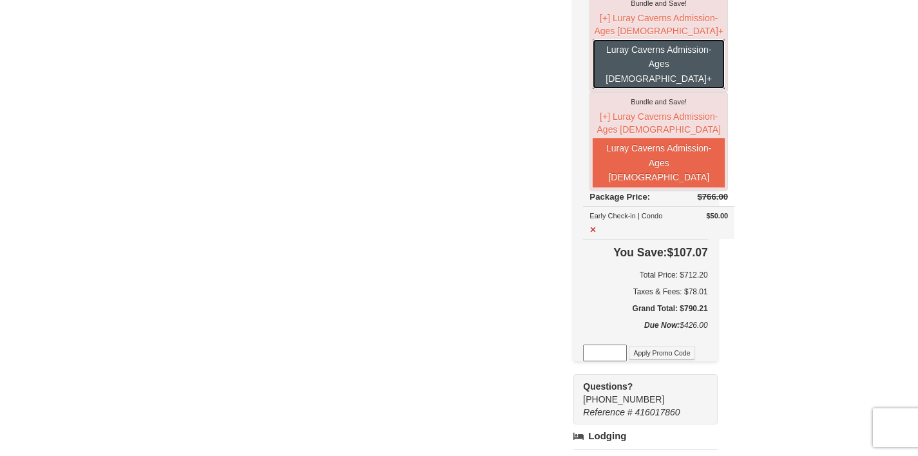
click at [681, 89] on button "Luray Caverns Admission- Ages [DEMOGRAPHIC_DATA]+" at bounding box center [659, 64] width 132 height 50
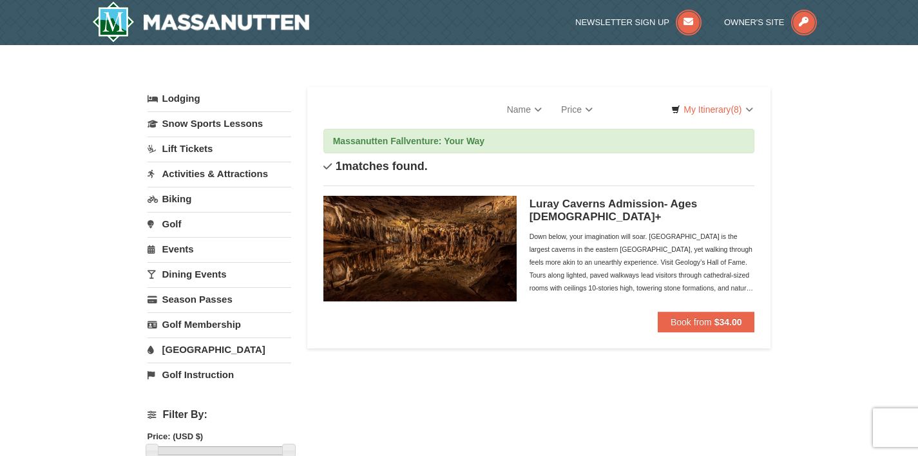
click at [185, 148] on link "Lift Tickets" at bounding box center [220, 149] width 144 height 24
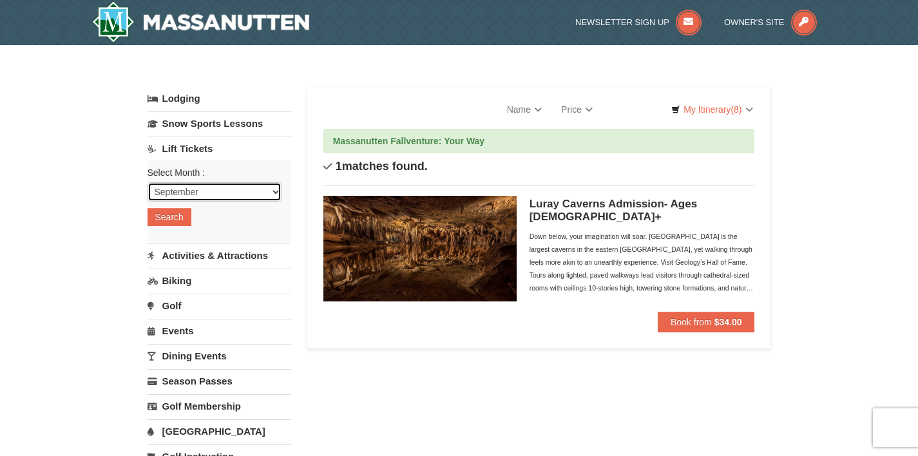
click at [169, 198] on select "September October November December January February March April May June July …" at bounding box center [215, 191] width 134 height 19
select select "12"
click at [148, 182] on select "September October November December January February March April May June July …" at bounding box center [215, 191] width 134 height 19
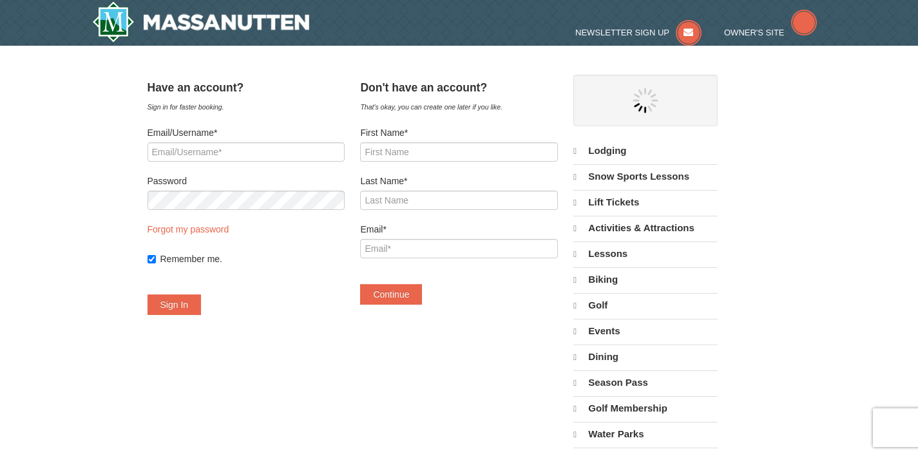
select select "9"
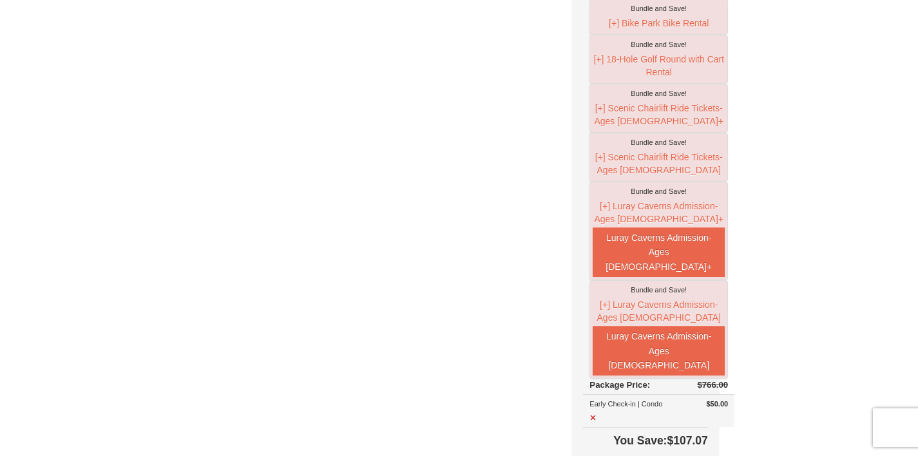
scroll to position [792, 0]
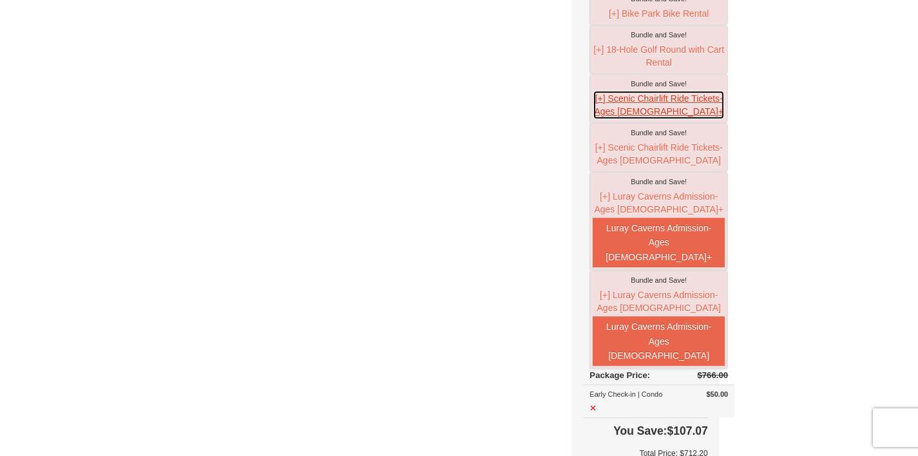
click at [658, 120] on button "[+] Scenic Chairlift Ride Tickets- Ages [DEMOGRAPHIC_DATA]+" at bounding box center [659, 105] width 132 height 30
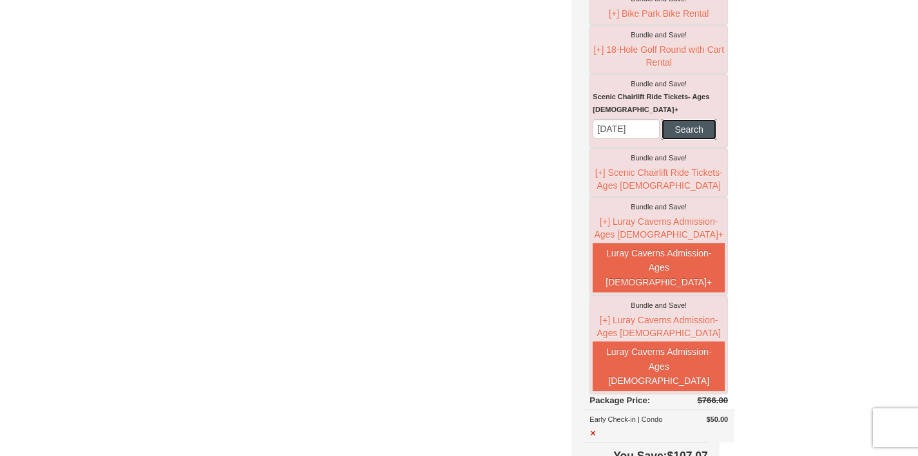
click at [662, 140] on button "Search" at bounding box center [689, 129] width 54 height 21
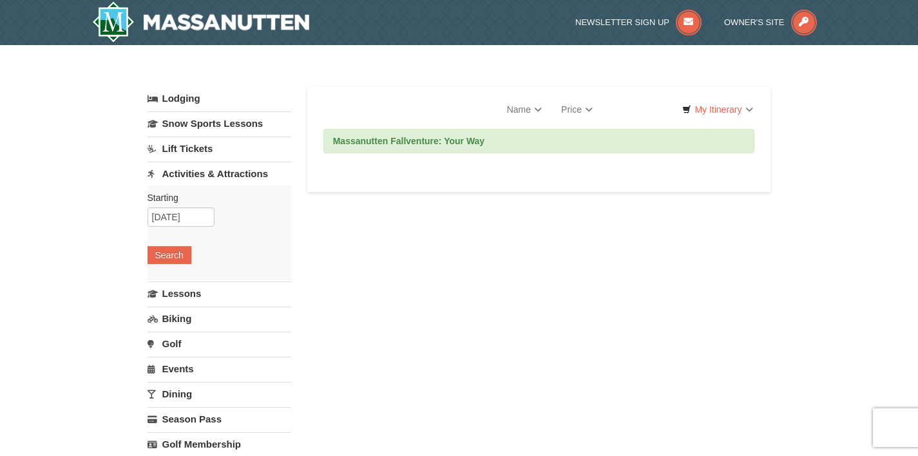
select select "9"
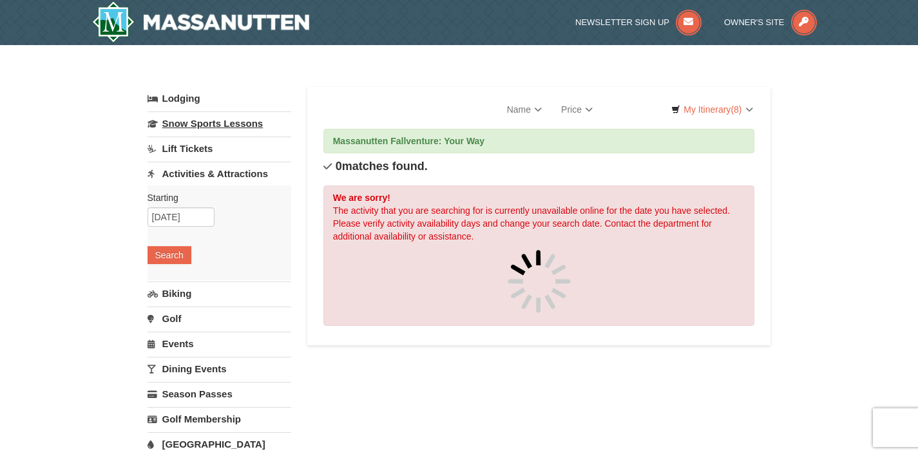
click at [233, 126] on link "Snow Sports Lessons" at bounding box center [220, 123] width 144 height 24
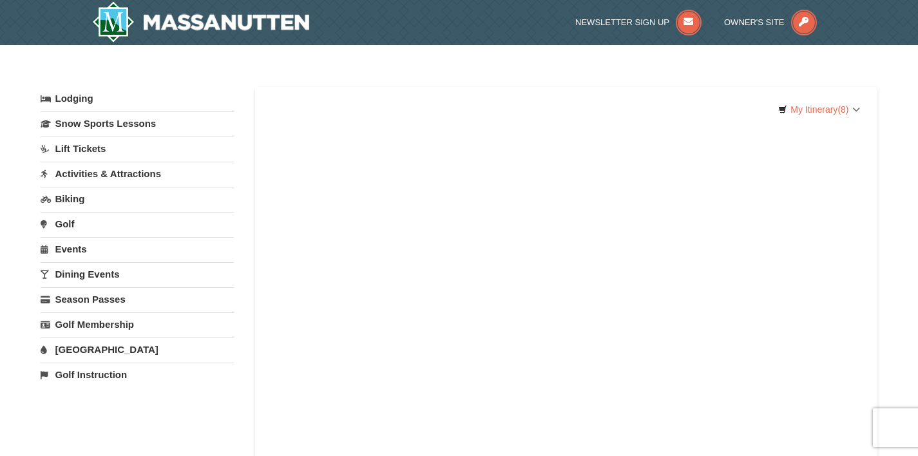
click at [180, 172] on link "Activities & Attractions" at bounding box center [137, 174] width 193 height 24
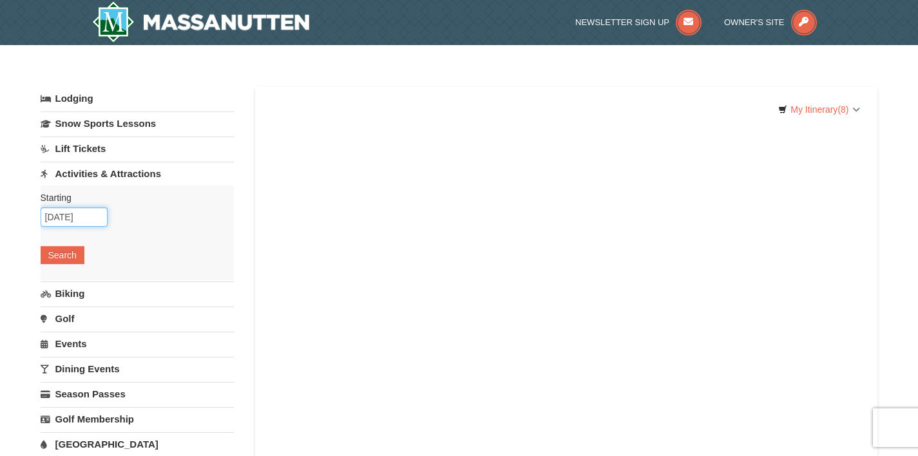
click at [81, 219] on input "09/12/2025" at bounding box center [74, 216] width 67 height 19
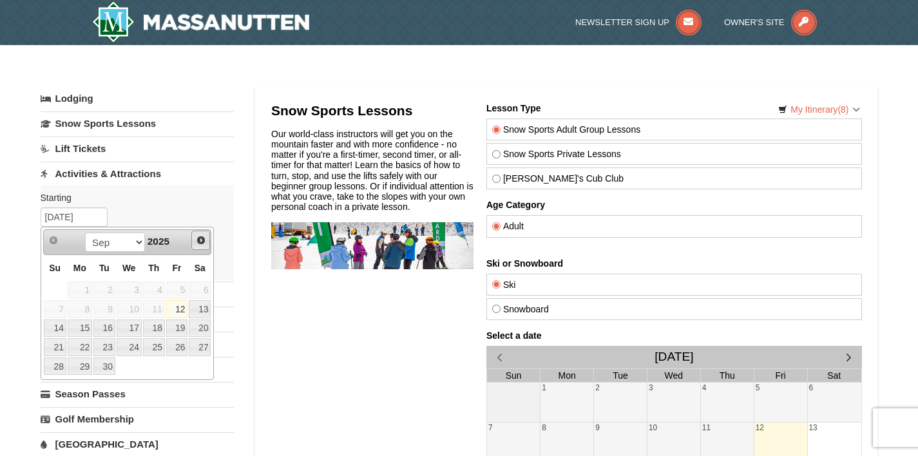
click at [204, 240] on span "Next" at bounding box center [201, 240] width 10 height 10
click at [203, 242] on span "Next" at bounding box center [201, 240] width 10 height 10
click at [204, 242] on span "Next" at bounding box center [201, 240] width 10 height 10
click at [184, 307] on link "12" at bounding box center [177, 309] width 22 height 18
type input "[DATE]"
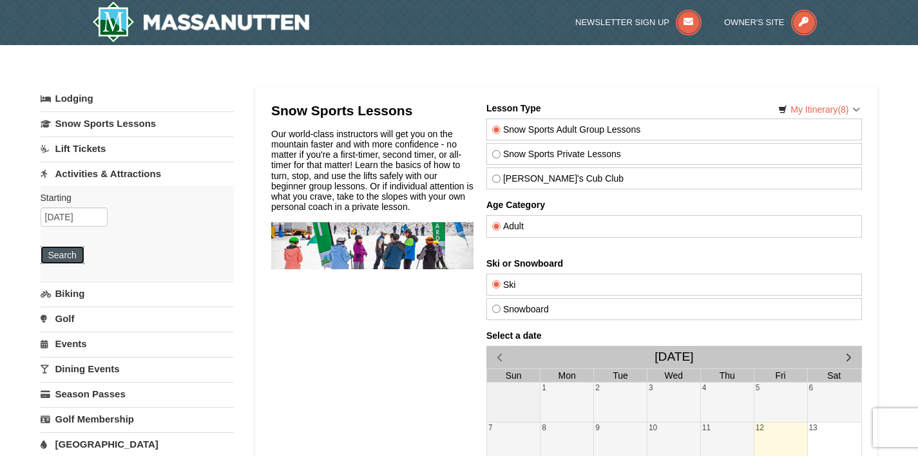
click at [71, 260] on button "Search" at bounding box center [63, 255] width 44 height 18
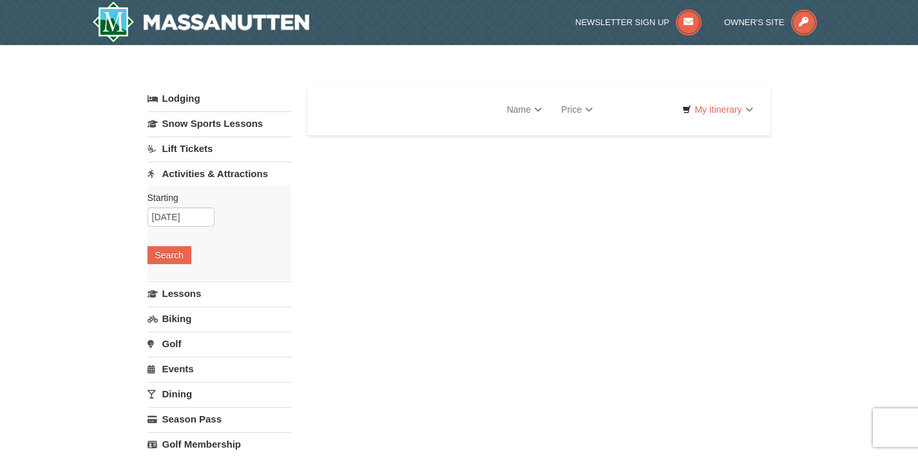
select select "9"
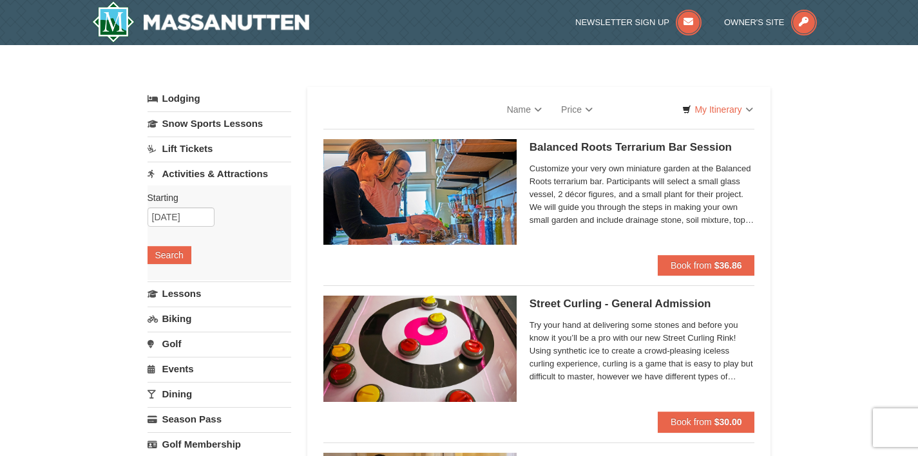
select select "9"
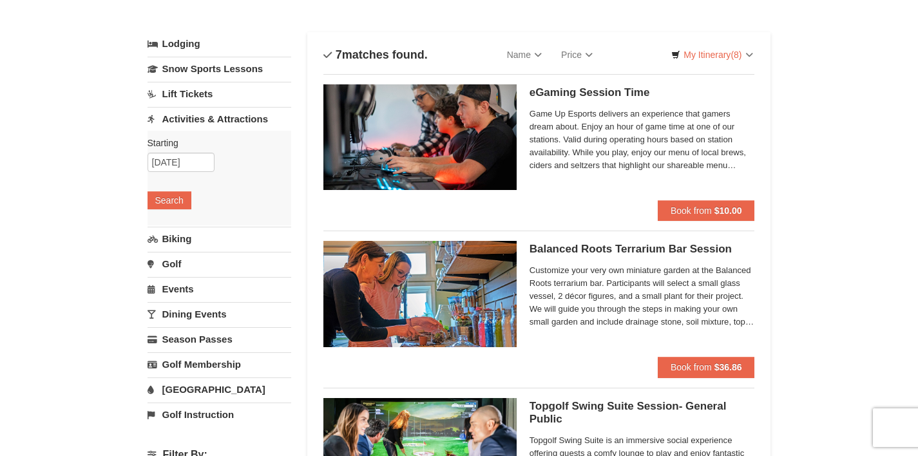
scroll to position [52, 0]
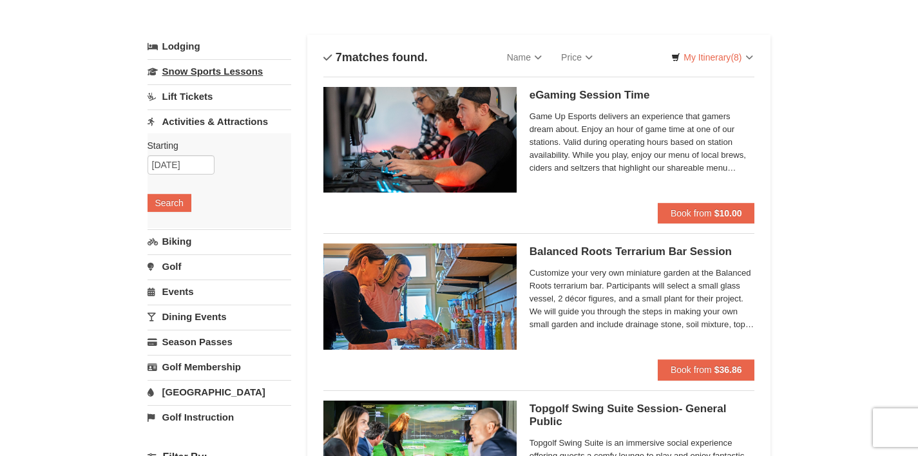
click at [226, 79] on link "Snow Sports Lessons" at bounding box center [220, 71] width 144 height 24
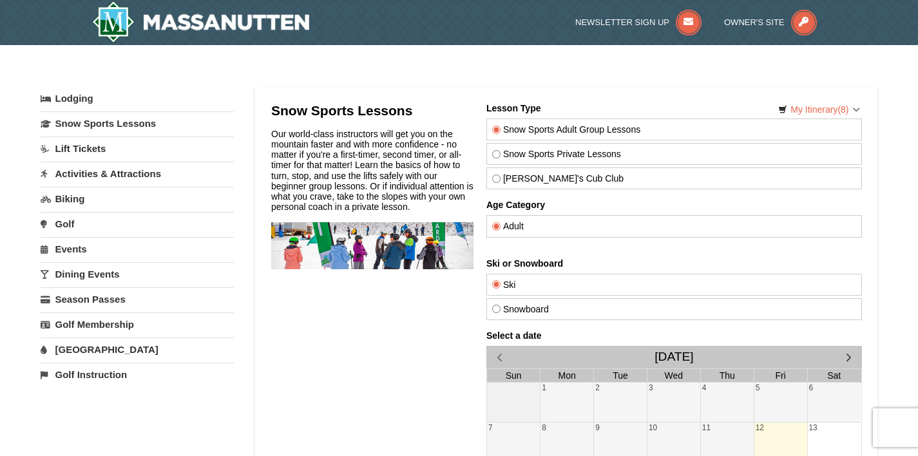
click at [94, 250] on link "Events" at bounding box center [137, 249] width 193 height 24
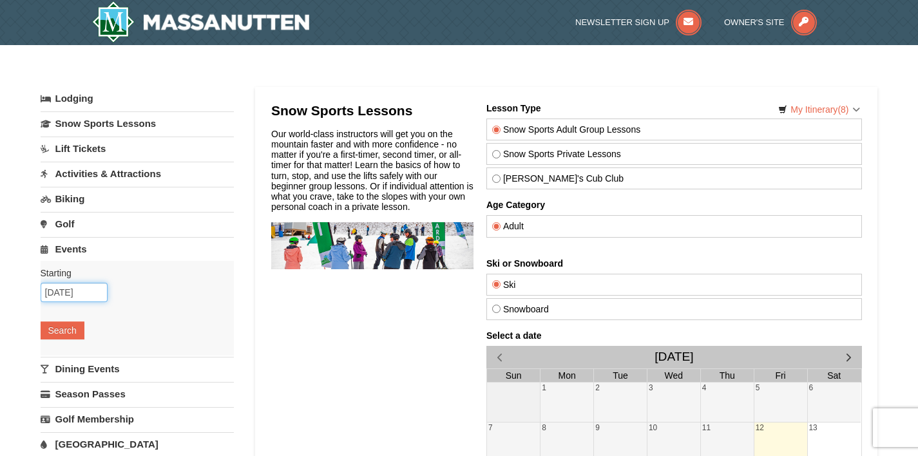
click at [84, 294] on input "09/12/2025" at bounding box center [74, 292] width 67 height 19
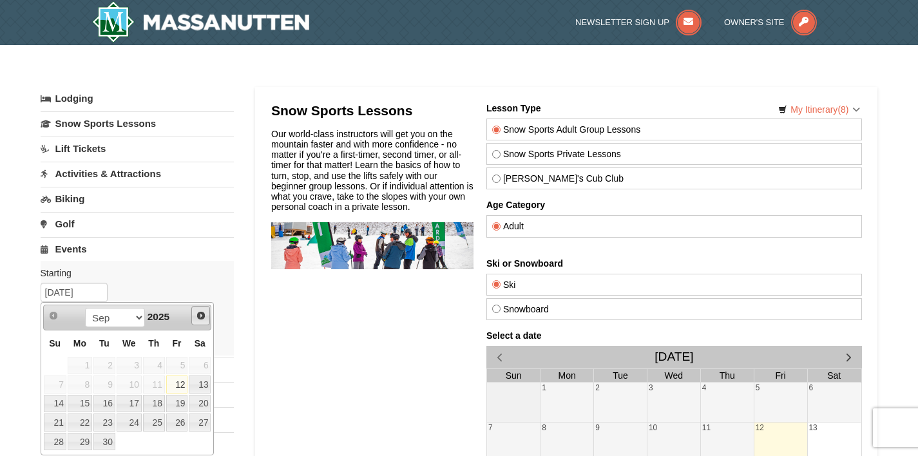
click at [200, 319] on span "Next" at bounding box center [201, 316] width 10 height 10
click at [200, 320] on span "Next" at bounding box center [201, 316] width 10 height 10
click at [200, 322] on link "Next" at bounding box center [200, 315] width 19 height 19
click at [200, 390] on link "13" at bounding box center [200, 385] width 22 height 18
type input "[DATE]"
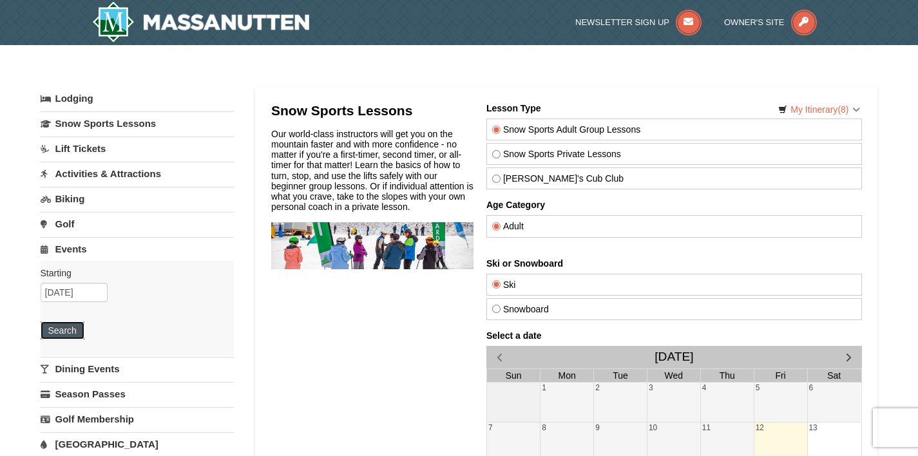
click at [74, 333] on button "Search" at bounding box center [63, 331] width 44 height 18
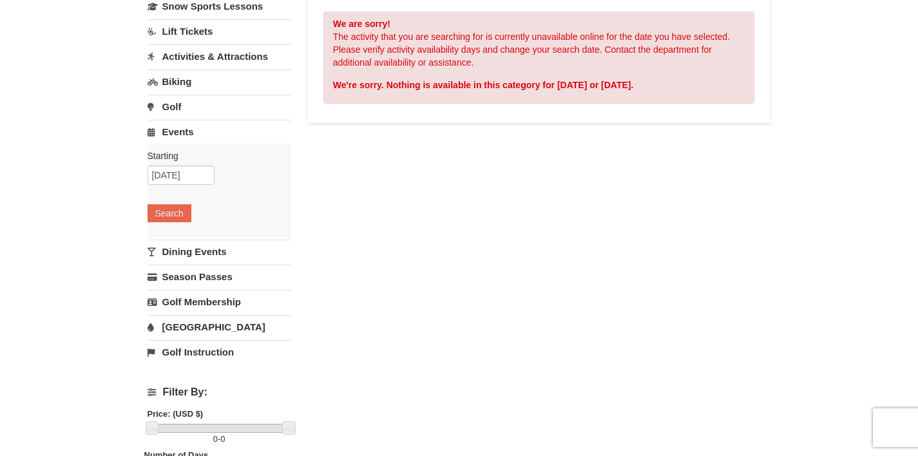
scroll to position [187, 0]
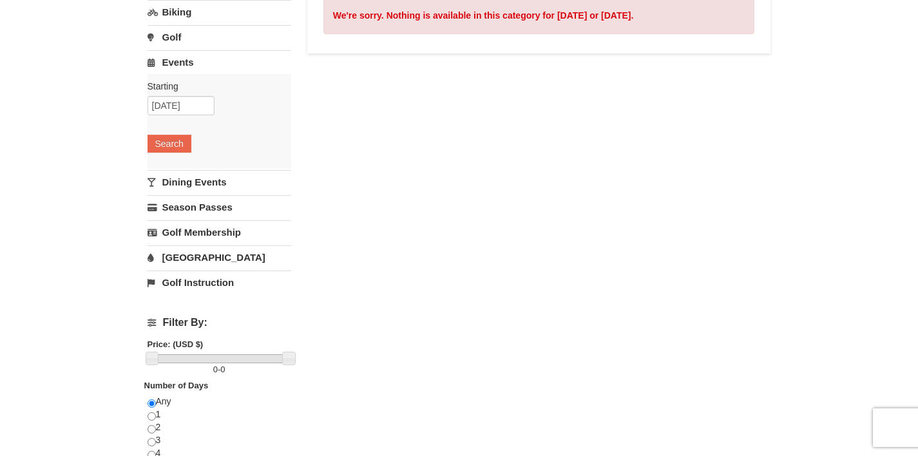
click at [224, 262] on link "[GEOGRAPHIC_DATA]" at bounding box center [220, 257] width 144 height 24
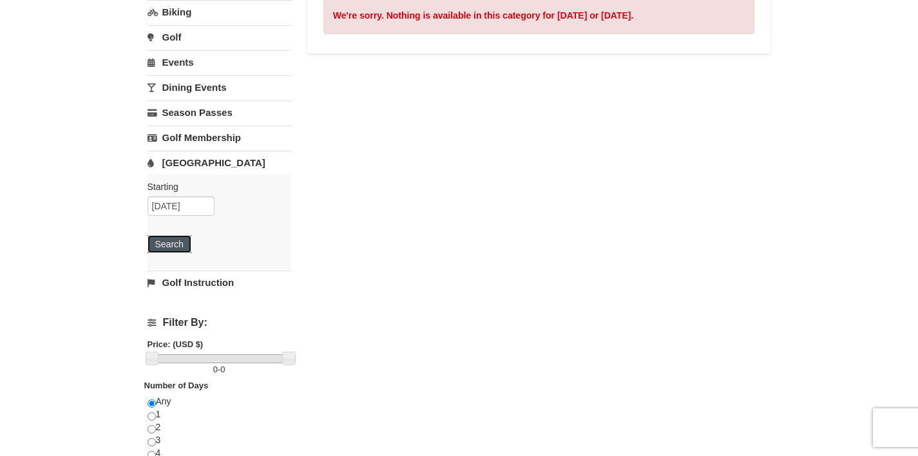
click at [159, 240] on button "Search" at bounding box center [170, 244] width 44 height 18
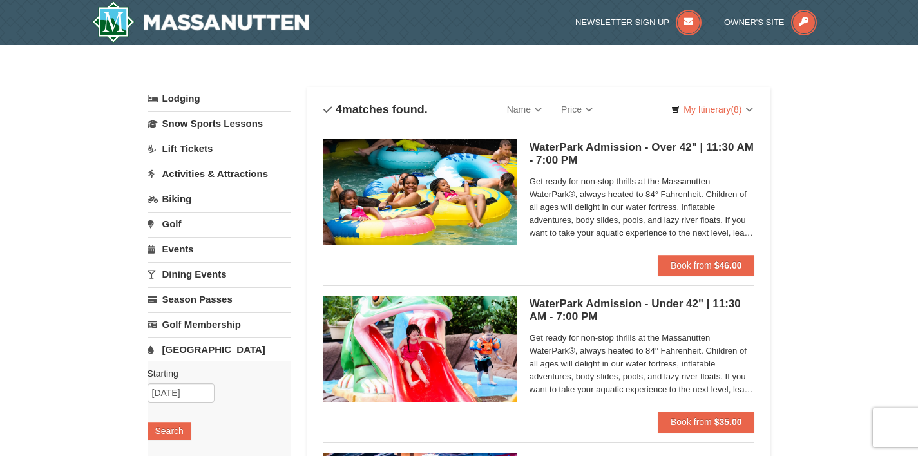
click at [212, 170] on link "Activities & Attractions" at bounding box center [220, 174] width 144 height 24
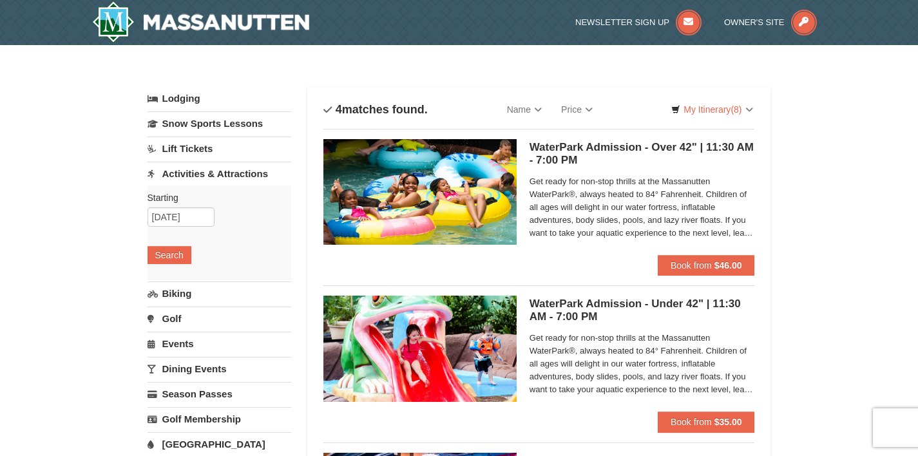
click at [206, 151] on link "Lift Tickets" at bounding box center [220, 149] width 144 height 24
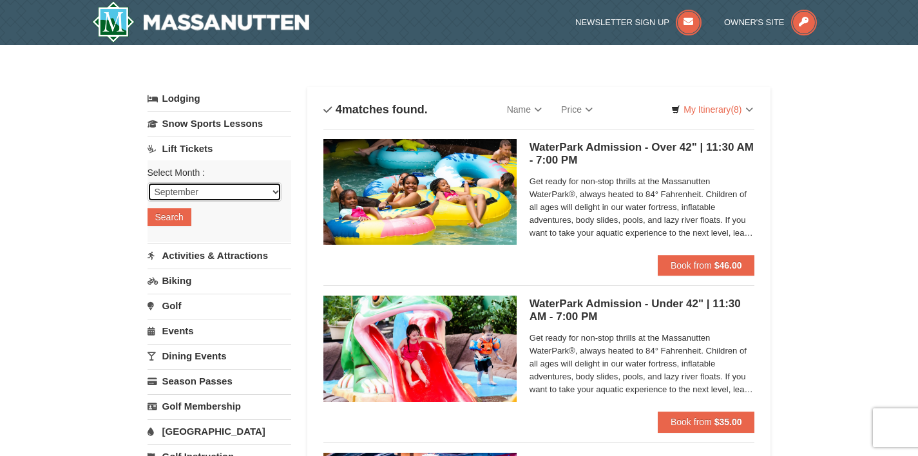
click at [204, 185] on select "September October November December January February March April May June July …" at bounding box center [215, 191] width 134 height 19
select select "12"
click at [148, 182] on select "September October November December January February March April May June July …" at bounding box center [215, 191] width 134 height 19
click at [183, 222] on button "Search" at bounding box center [170, 217] width 44 height 18
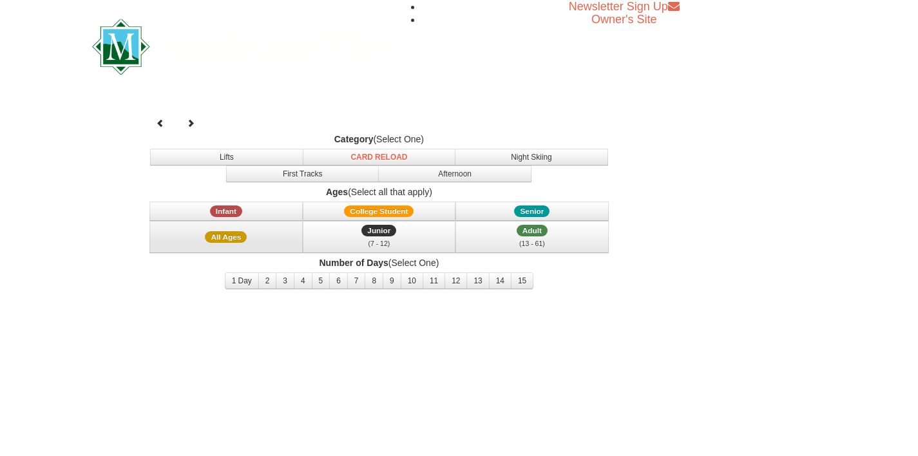
select select "12"
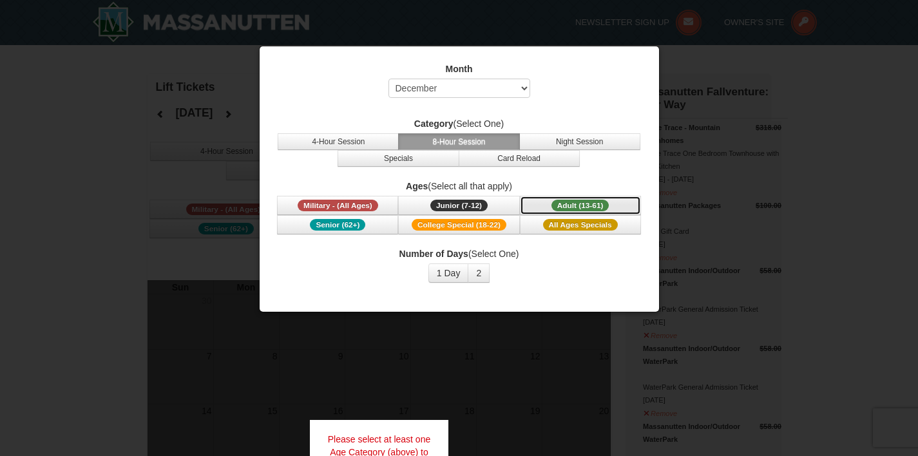
click at [578, 202] on span "Adult (13-61)" at bounding box center [581, 206] width 58 height 12
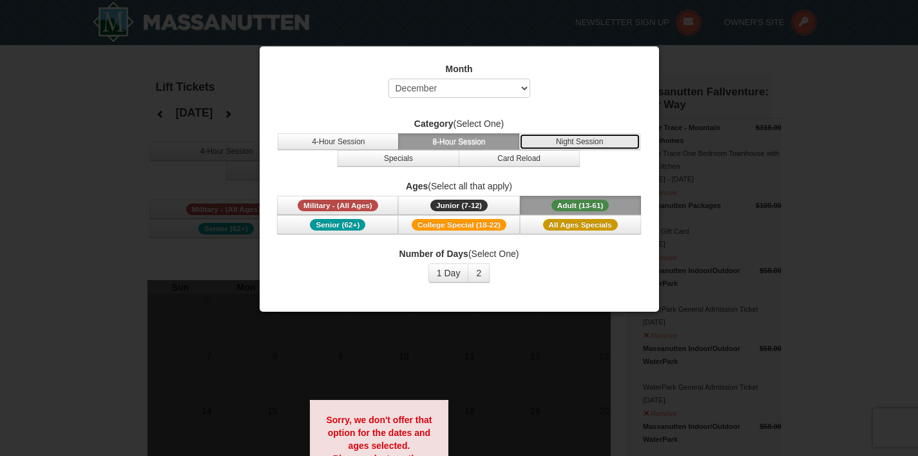
click at [552, 144] on button "Night Session" at bounding box center [579, 141] width 121 height 17
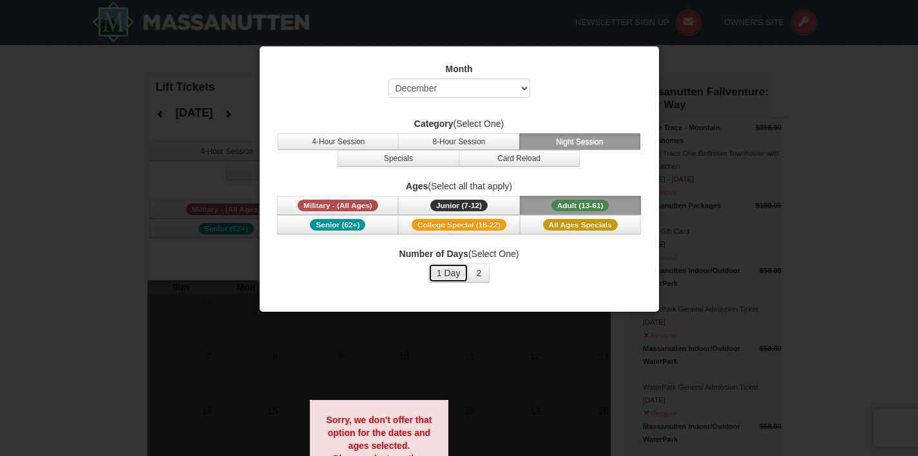
click at [448, 271] on button "1 Day" at bounding box center [448, 273] width 41 height 19
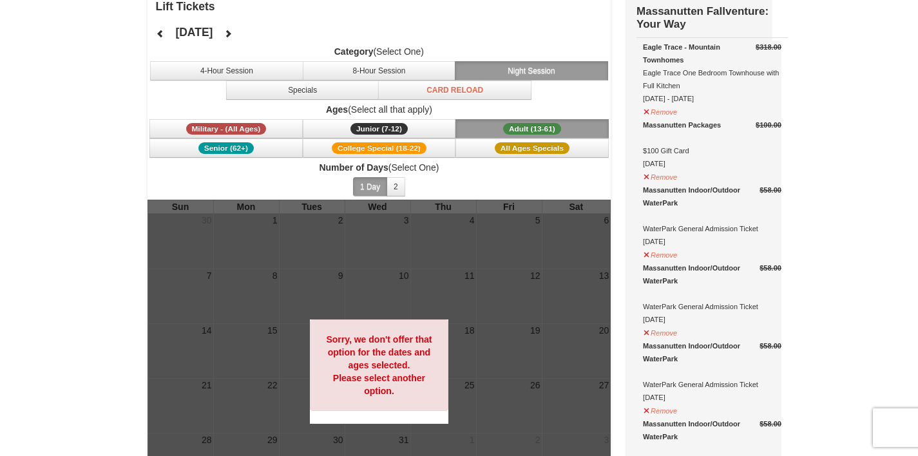
scroll to position [81, 0]
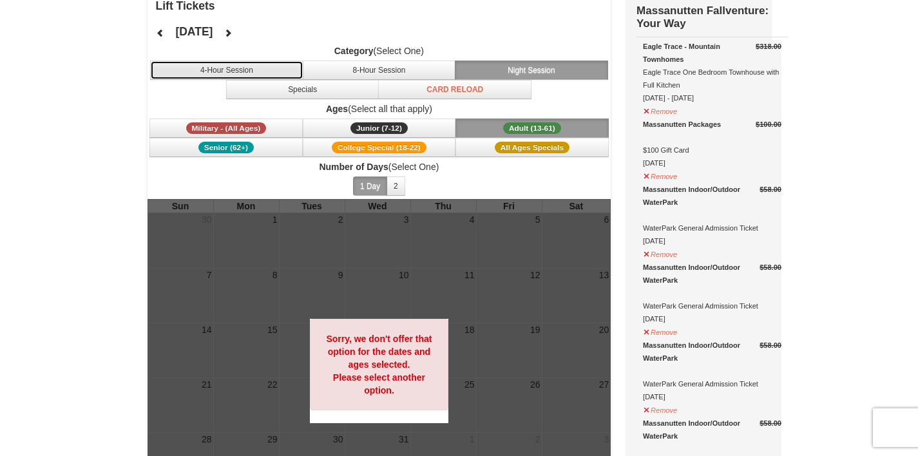
click at [276, 68] on button "4-Hour Session" at bounding box center [226, 70] width 153 height 19
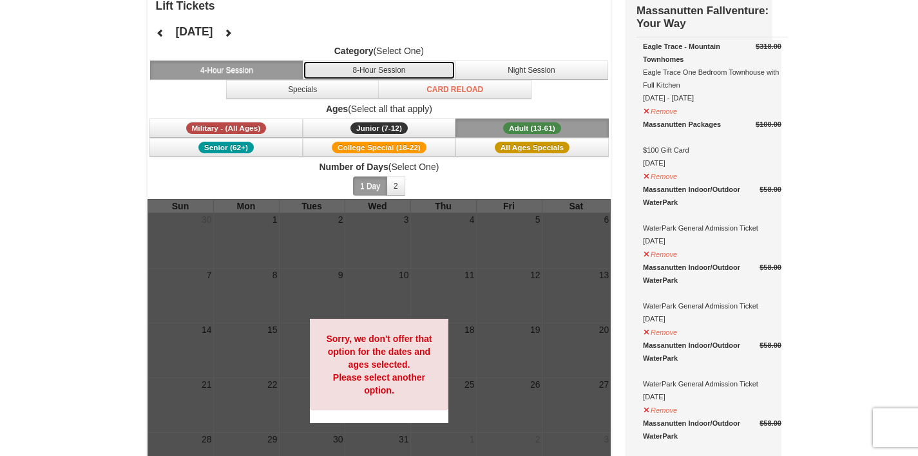
click at [340, 68] on button "8-Hour Session" at bounding box center [379, 70] width 153 height 19
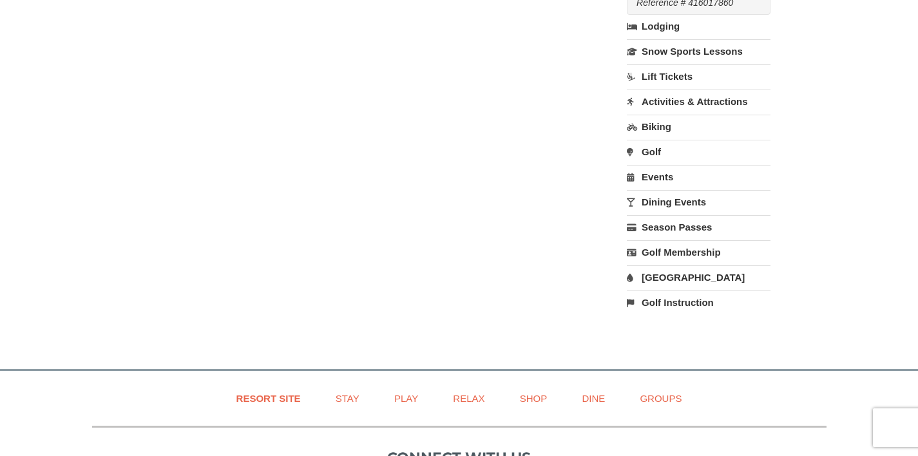
scroll to position [1414, 0]
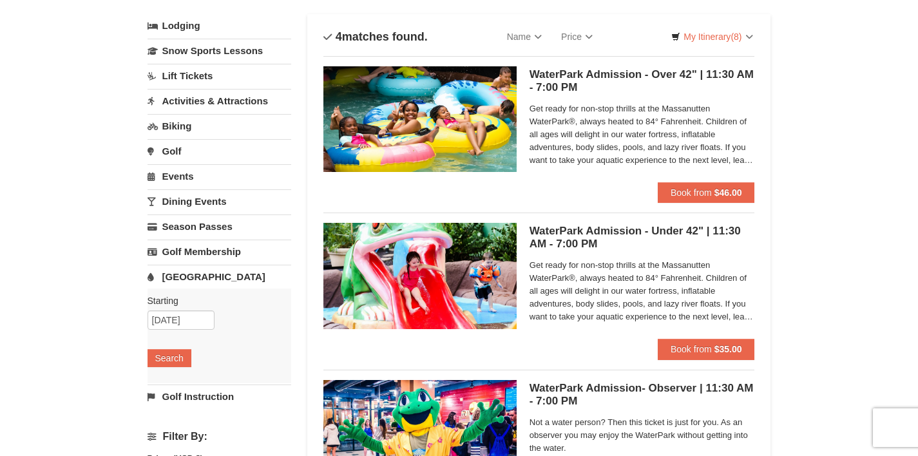
scroll to position [14, 0]
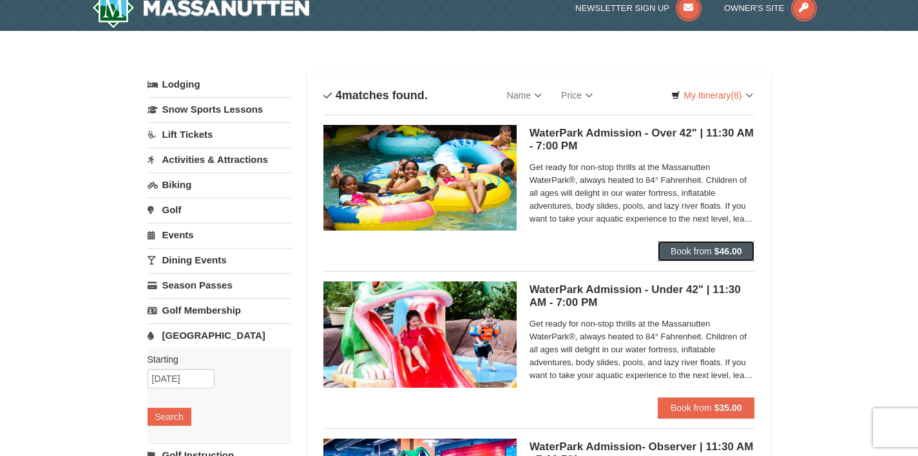
click at [714, 244] on button "Book from $46.00" at bounding box center [706, 251] width 97 height 21
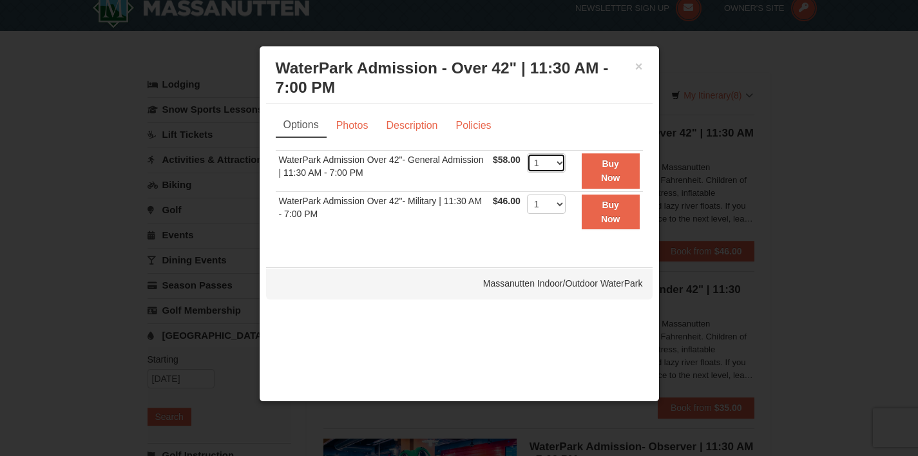
click at [564, 160] on select "1 2 3 4 5 6 7 8 9 10 11 12 13 14 15 16 17 18 19 20 21 22" at bounding box center [546, 162] width 39 height 19
click at [527, 153] on select "1 2 3 4 5 6 7 8 9 10 11 12 13 14 15 16 17 18 19 20 21 22" at bounding box center [546, 162] width 39 height 19
click at [541, 168] on select "1 2 3 4 5 6 7 8 9 10 11 12 13 14 15 16 17 18 19 20 21 22" at bounding box center [546, 162] width 39 height 19
select select "1"
click at [527, 153] on select "1 2 3 4 5 6 7 8 9 10 11 12 13 14 15 16 17 18 19 20 21 22" at bounding box center [546, 162] width 39 height 19
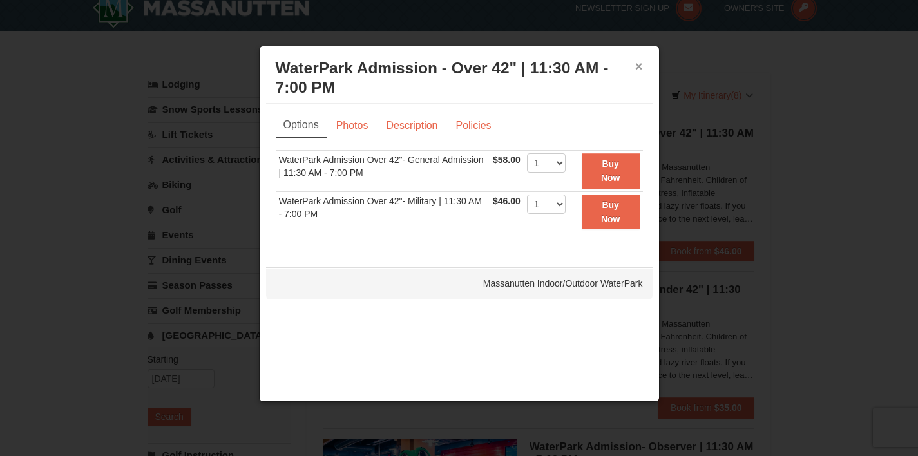
click at [642, 66] on button "×" at bounding box center [639, 66] width 8 height 13
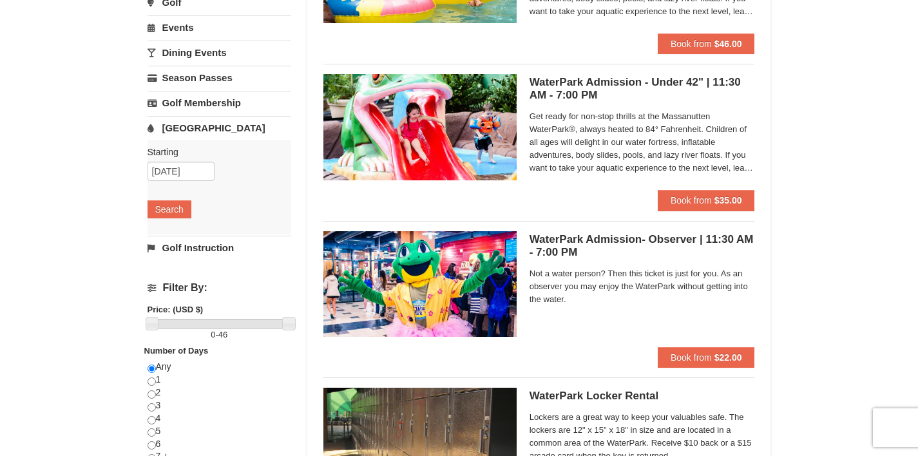
scroll to position [0, 0]
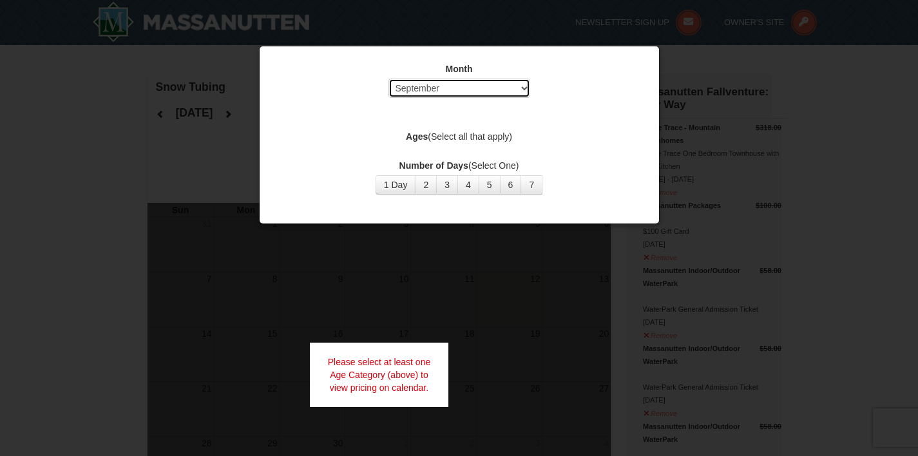
click at [485, 89] on select "Select September October November December January February March April May Jun…" at bounding box center [460, 88] width 142 height 19
select select "12"
click at [389, 79] on select "Select September October November December January February March April May Jun…" at bounding box center [460, 88] width 142 height 19
click at [396, 186] on button "1 Day" at bounding box center [396, 184] width 41 height 19
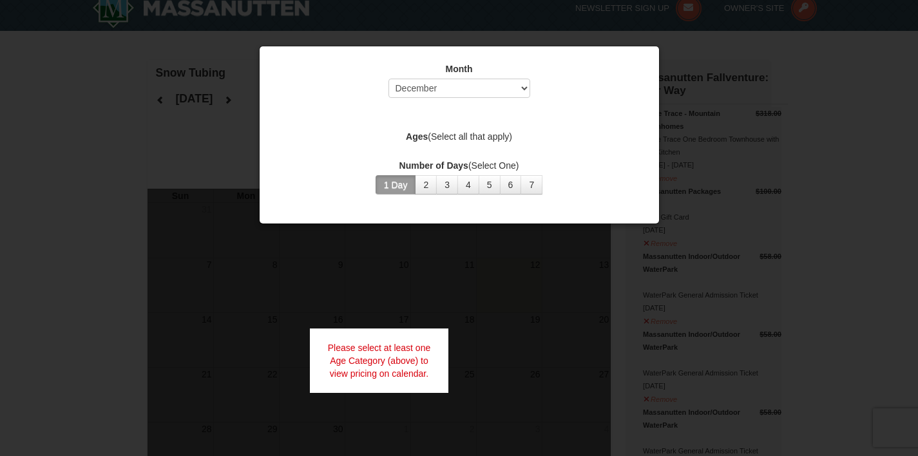
scroll to position [12, 0]
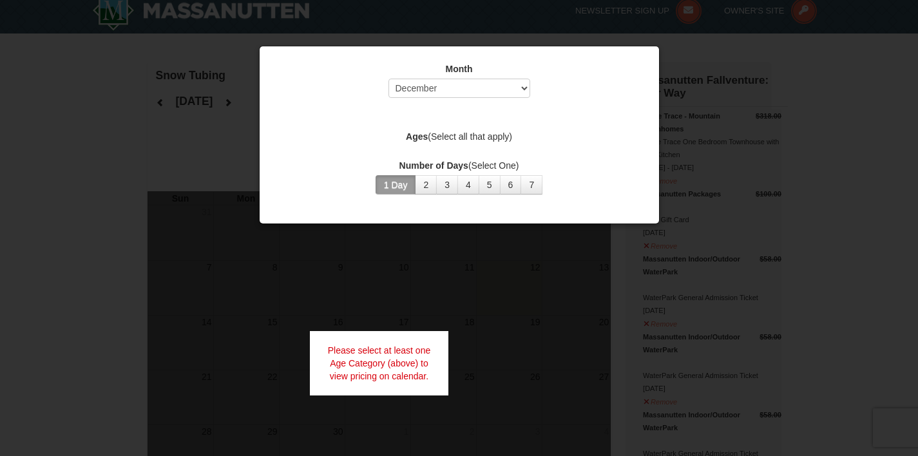
click at [479, 134] on label "Ages (Select all that apply)" at bounding box center [459, 136] width 367 height 13
click at [483, 134] on label "Ages (Select all that apply)" at bounding box center [459, 136] width 367 height 13
click at [467, 145] on div "Ages (Select all that apply)" at bounding box center [459, 138] width 367 height 16
click at [494, 138] on label "Ages (Select all that apply)" at bounding box center [459, 136] width 367 height 13
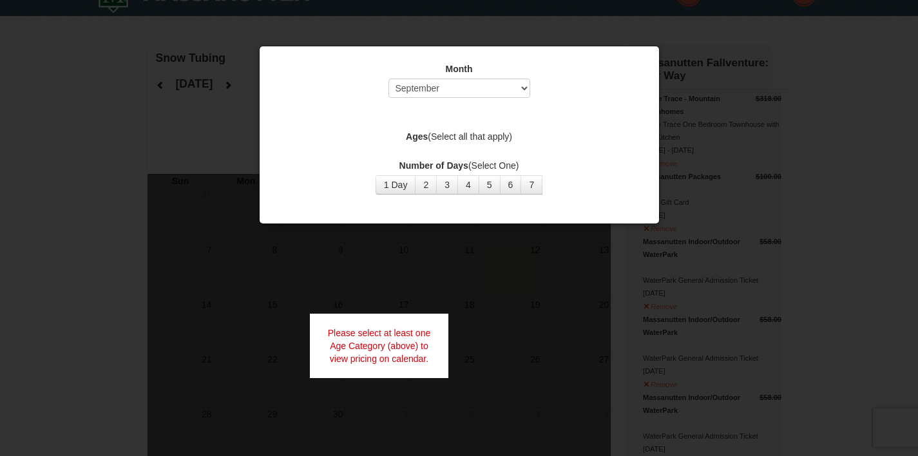
drag, startPoint x: 471, startPoint y: 135, endPoint x: 470, endPoint y: 128, distance: 7.8
click at [471, 135] on label "Ages (Select all that apply)" at bounding box center [459, 136] width 367 height 13
click at [456, 86] on select "Select September October November December January February March April May Jun…" at bounding box center [460, 88] width 142 height 19
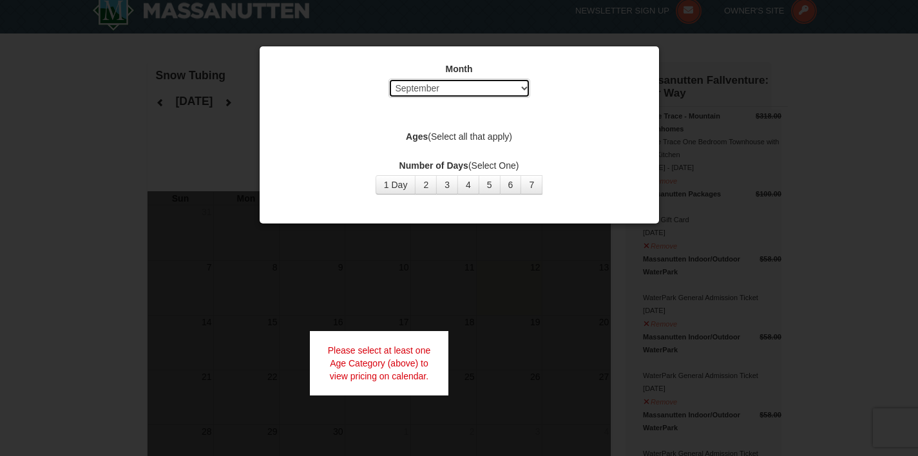
select select "12"
click at [389, 79] on select "Select September October November December January February March April May Jun…" at bounding box center [460, 88] width 142 height 19
click at [425, 140] on strong "Ages" at bounding box center [417, 136] width 22 height 10
click at [406, 182] on button "1 Day" at bounding box center [396, 184] width 41 height 19
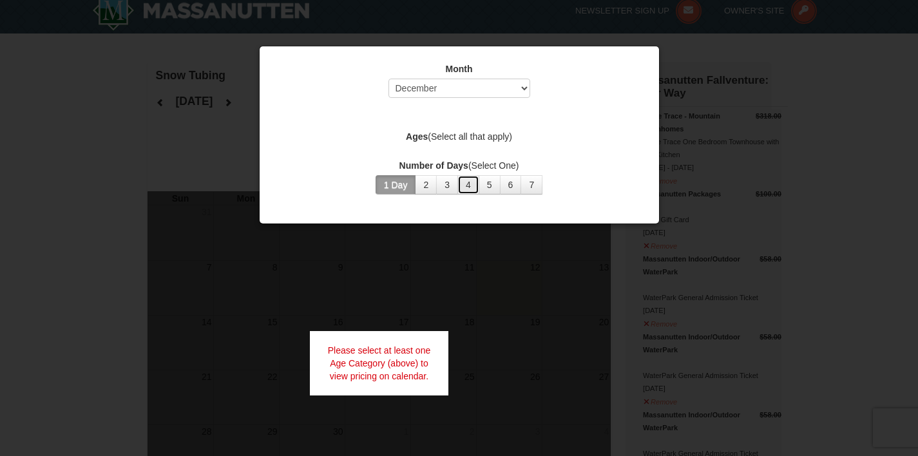
click at [468, 192] on button "4" at bounding box center [468, 184] width 22 height 19
click at [406, 191] on button "1 Day" at bounding box center [396, 184] width 41 height 19
click at [422, 184] on button "2" at bounding box center [426, 184] width 22 height 19
click at [409, 186] on button "1 Day" at bounding box center [396, 184] width 41 height 19
click at [704, 162] on div at bounding box center [459, 228] width 918 height 456
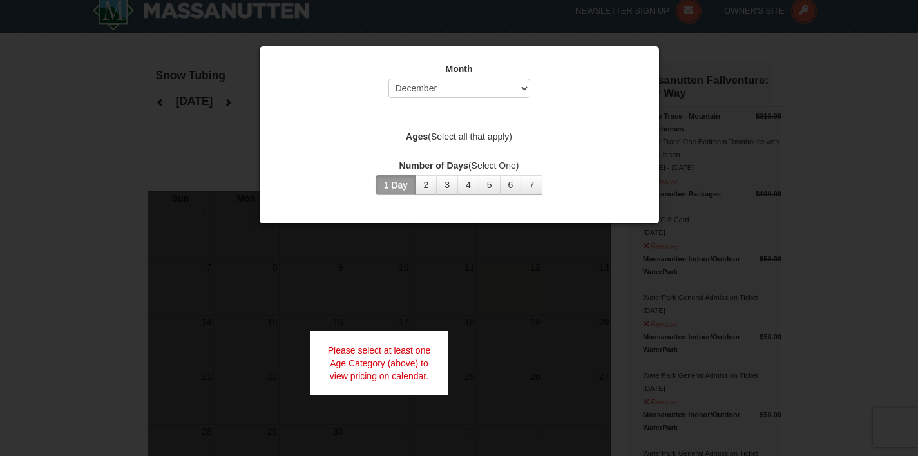
click at [481, 133] on label "Ages (Select all that apply)" at bounding box center [459, 136] width 367 height 13
click at [495, 137] on label "Ages (Select all that apply)" at bounding box center [459, 136] width 367 height 13
click at [469, 148] on div "Month Select September October November December January February March April M…" at bounding box center [459, 128] width 387 height 151
click at [392, 139] on label "Ages (Select all that apply)" at bounding box center [459, 136] width 367 height 13
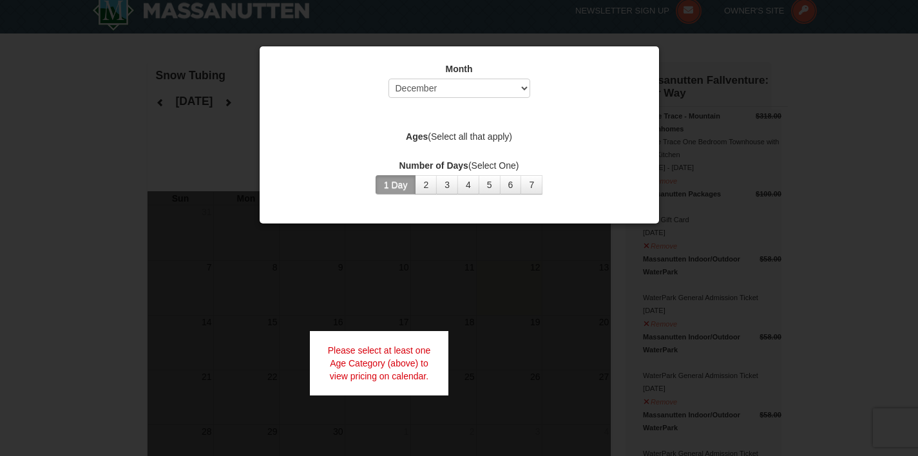
click at [416, 137] on strong "Ages" at bounding box center [417, 136] width 22 height 10
click at [414, 144] on div "Ages (Select all that apply)" at bounding box center [459, 138] width 367 height 16
